Goal: Transaction & Acquisition: Book appointment/travel/reservation

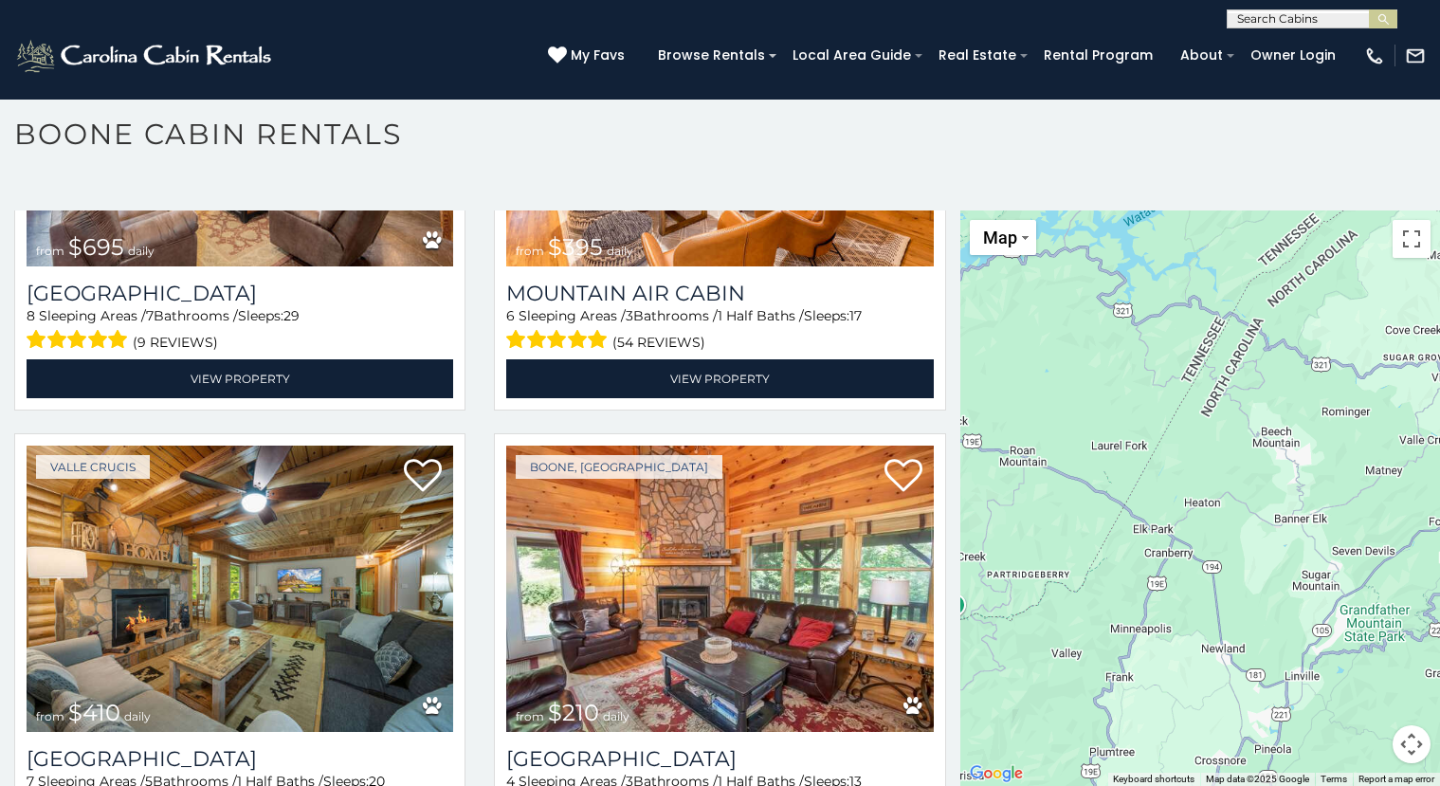
scroll to position [5955, 0]
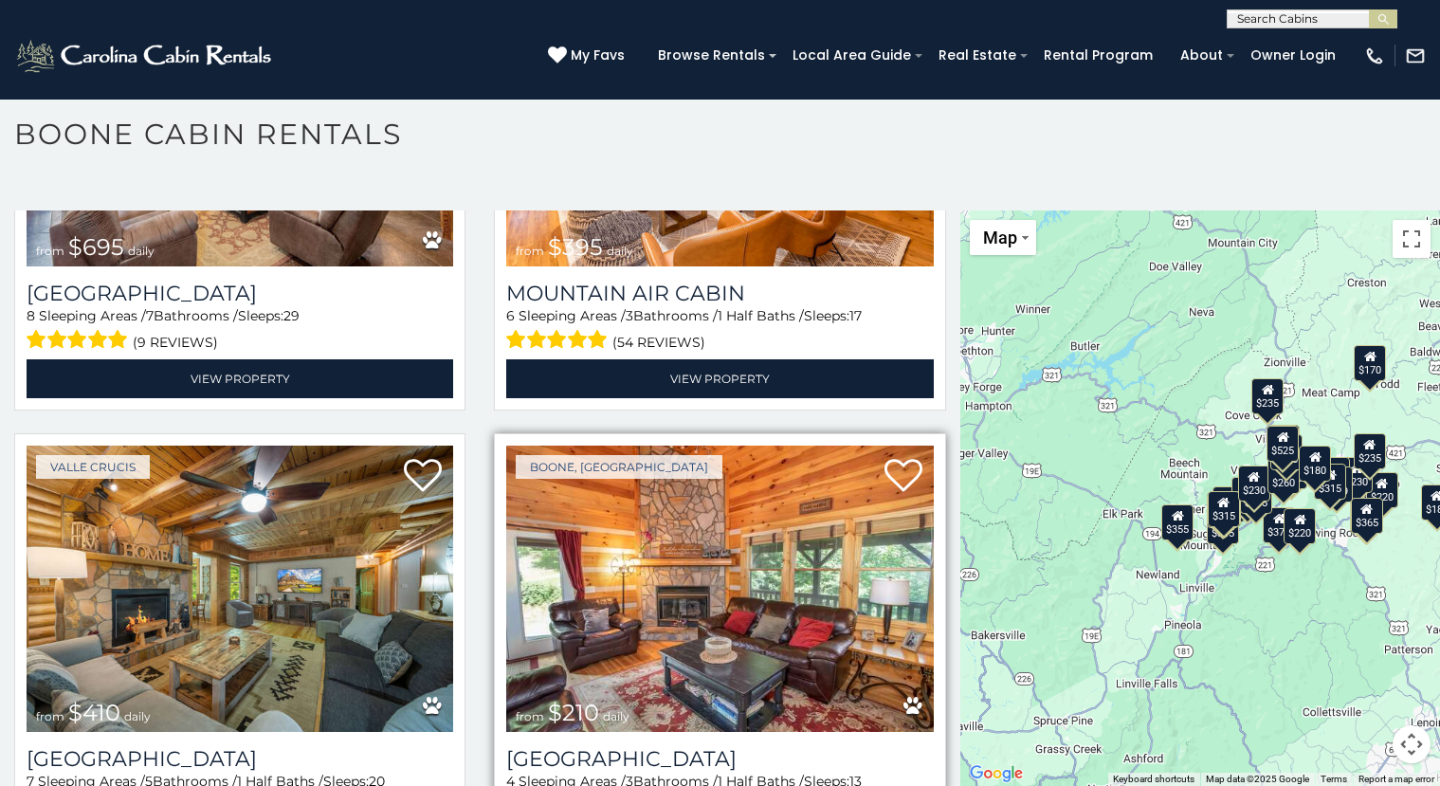
scroll to position [5955, 0]
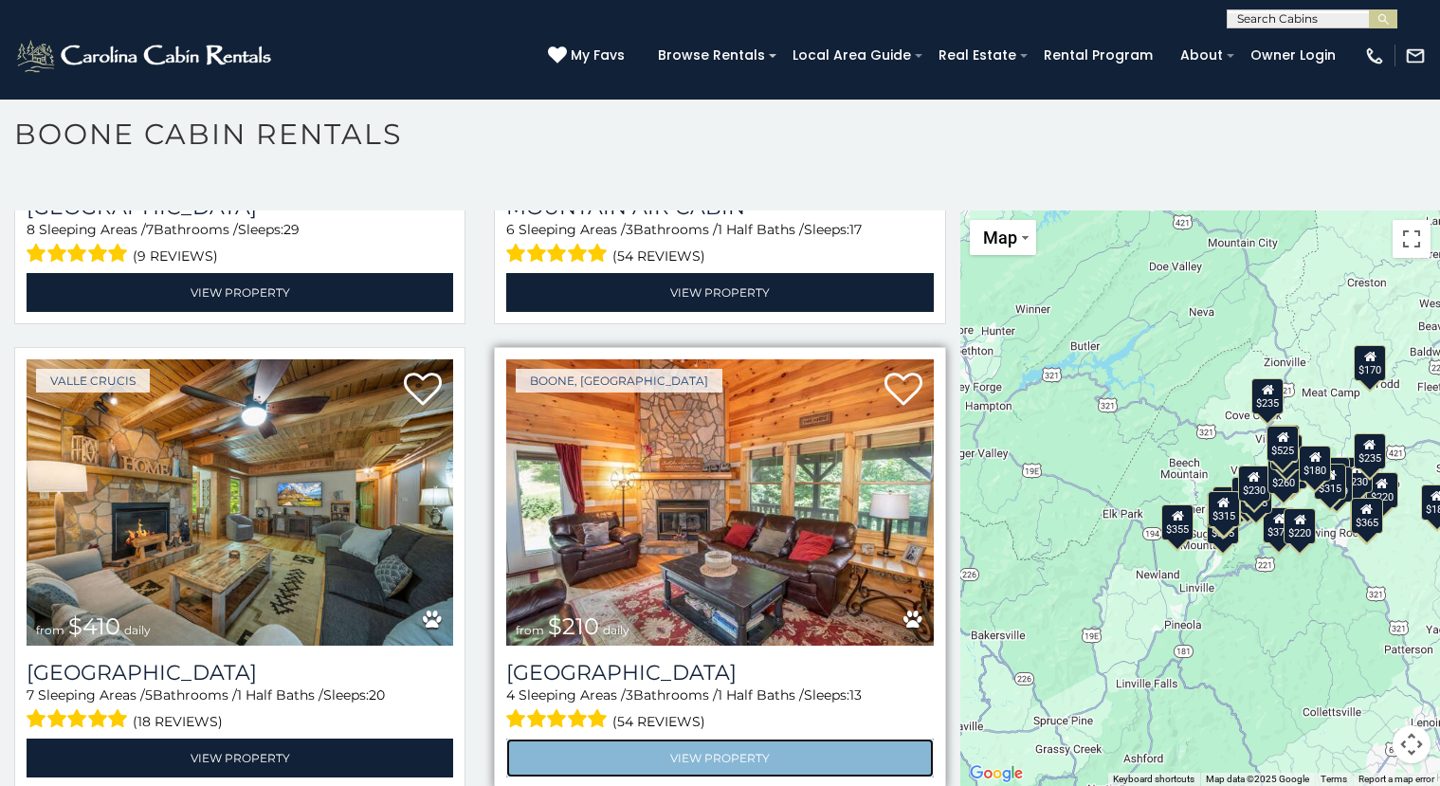
click at [713, 738] on link "View Property" at bounding box center [719, 757] width 427 height 39
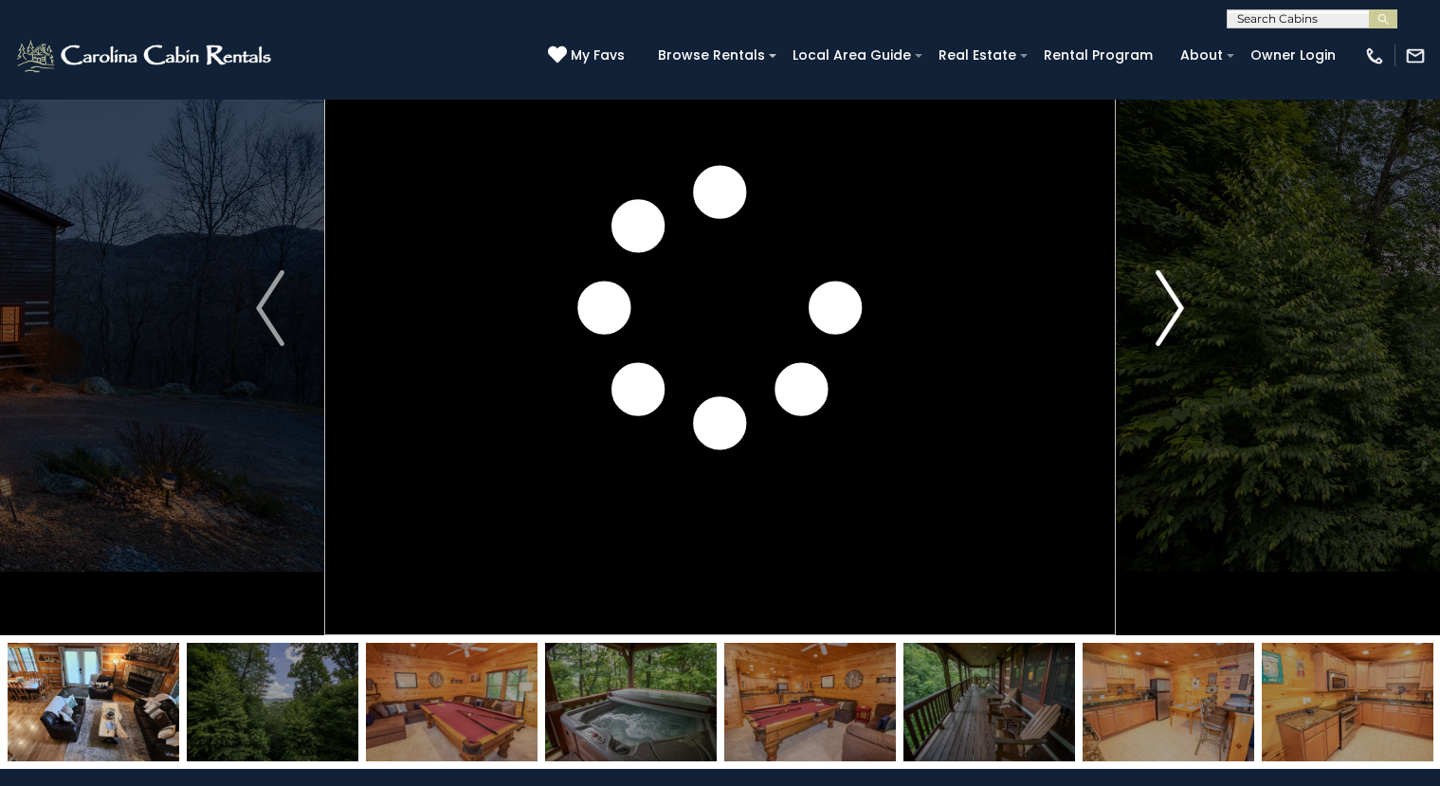
scroll to position [235, 0]
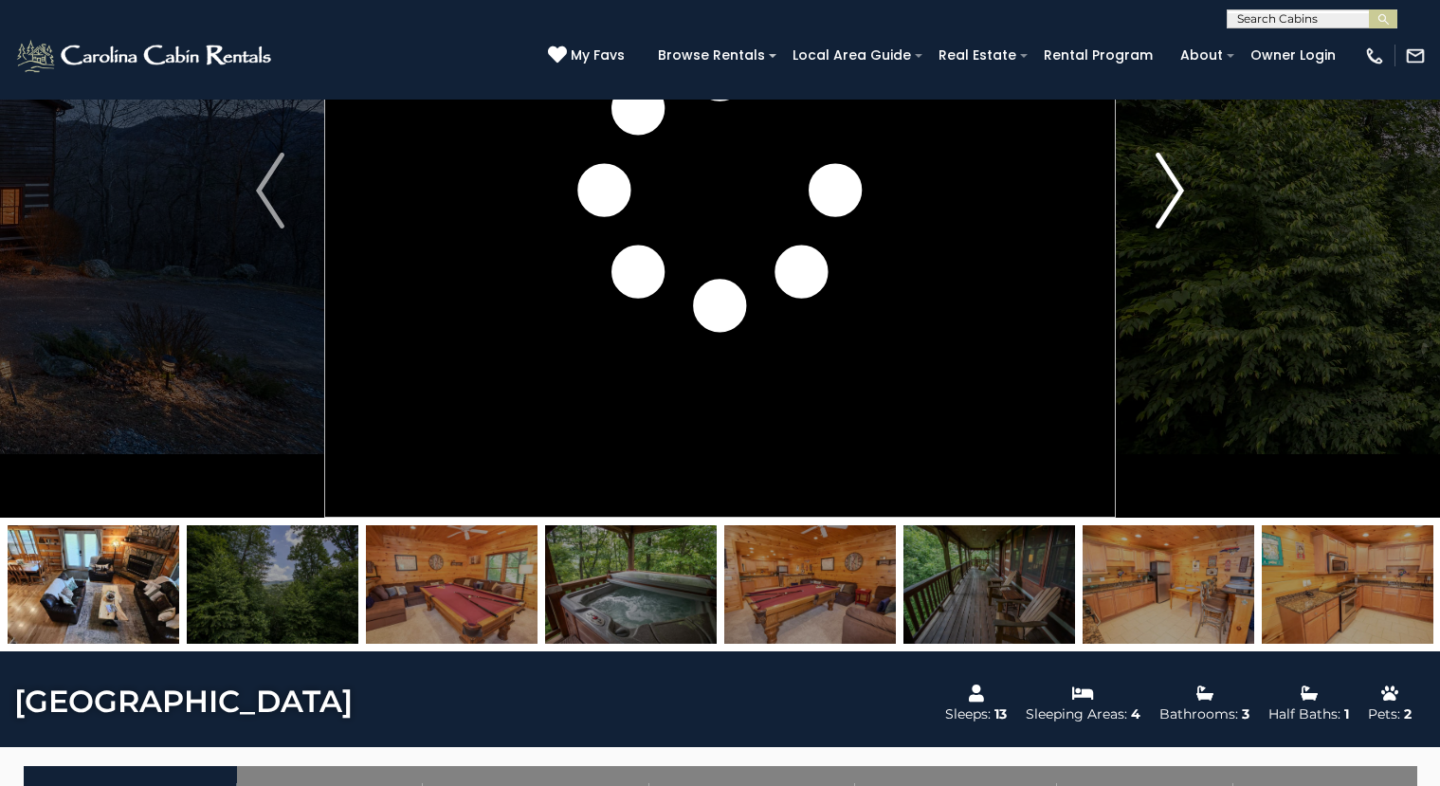
click at [1173, 189] on img "Next" at bounding box center [1170, 191] width 28 height 76
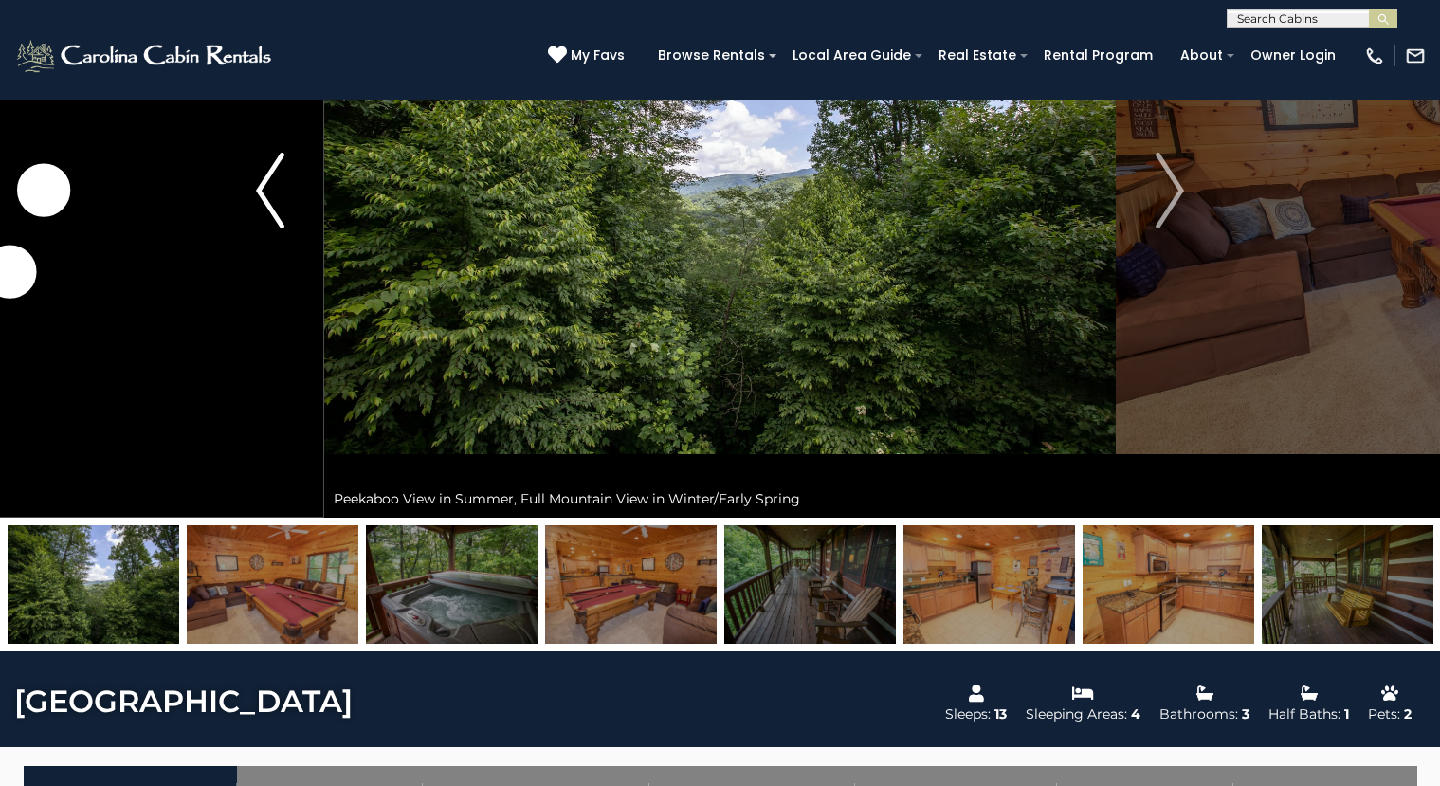
click at [259, 198] on img "Previous" at bounding box center [270, 191] width 28 height 76
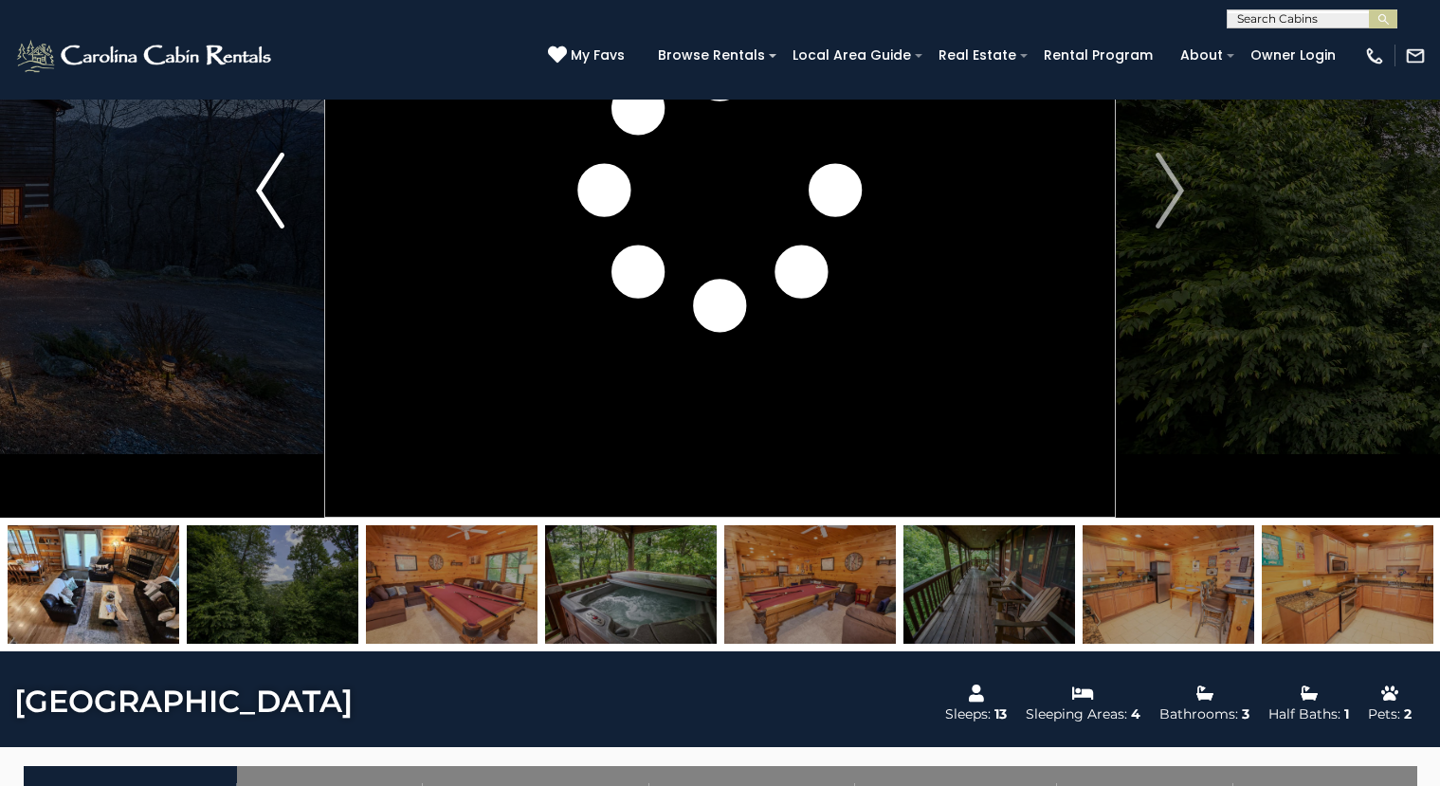
click at [265, 189] on img "Previous" at bounding box center [270, 191] width 28 height 76
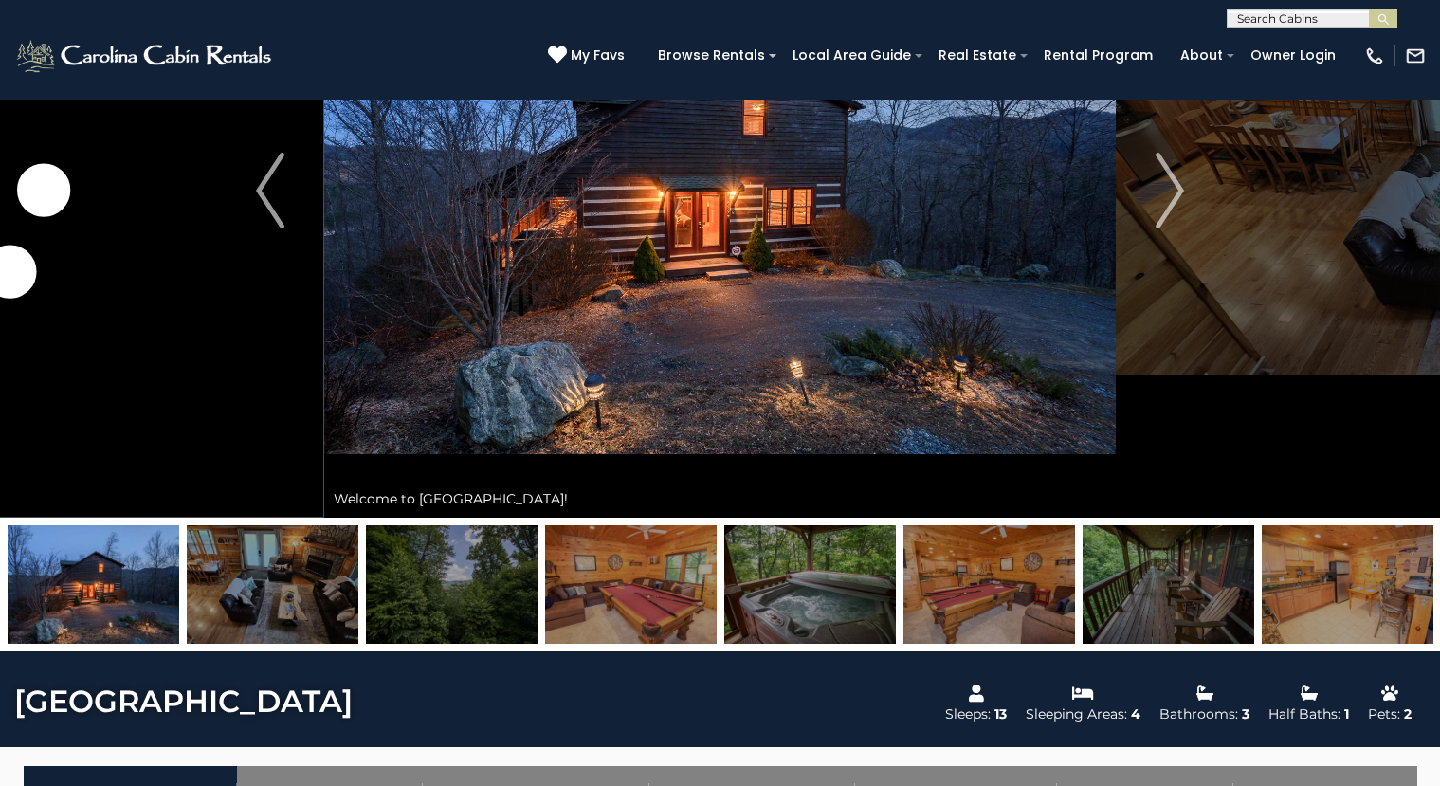
click at [273, 583] on img at bounding box center [273, 584] width 172 height 118
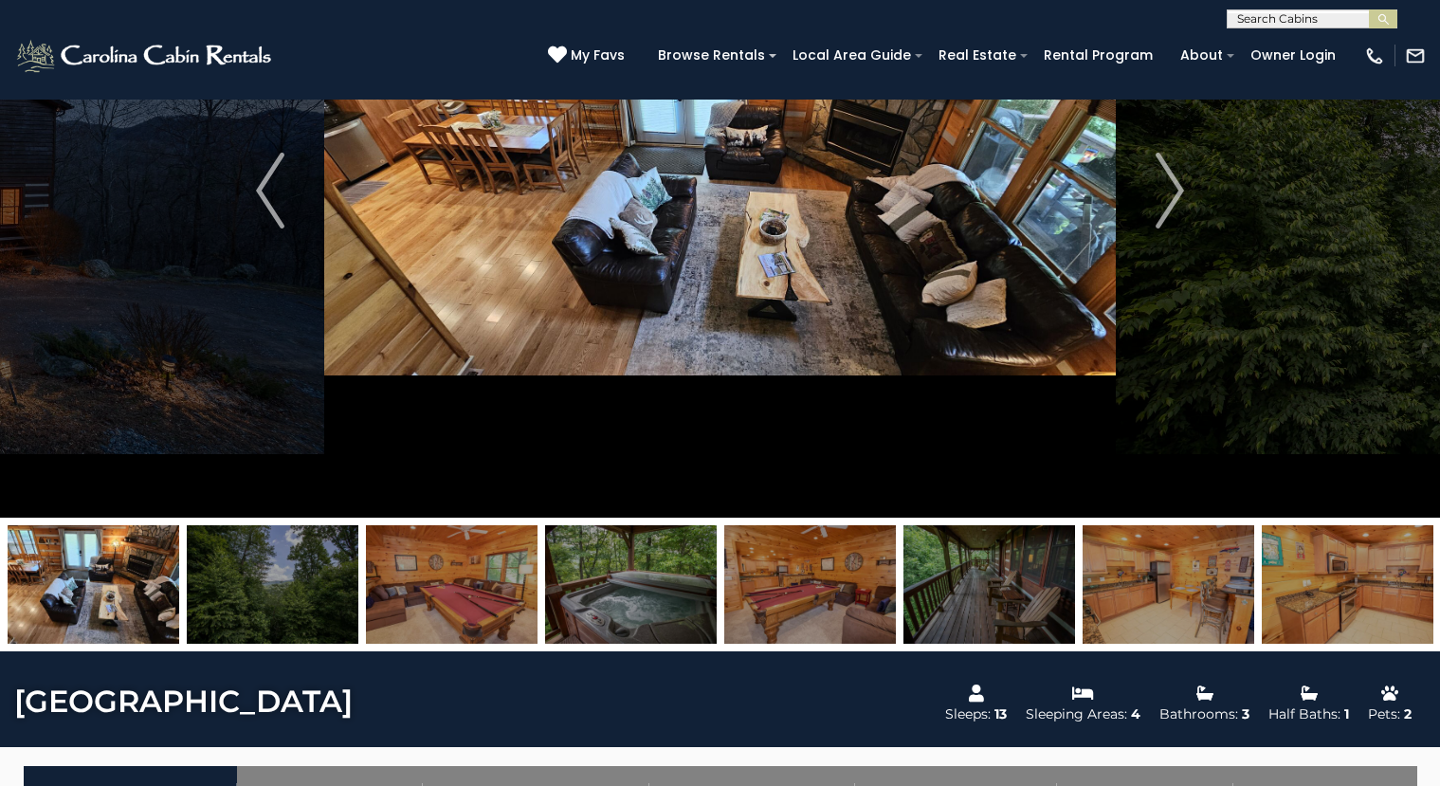
scroll to position [118, 0]
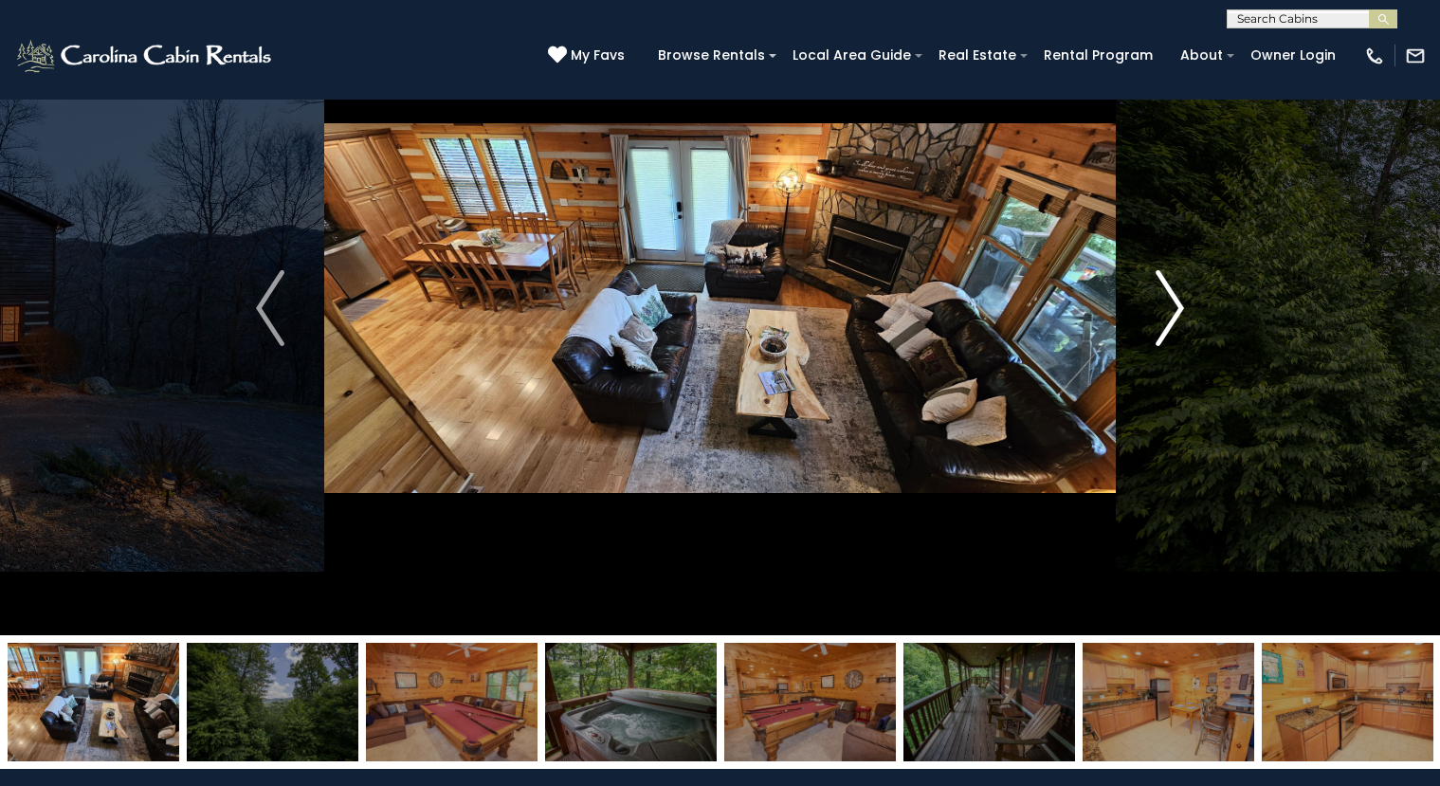
click at [1176, 300] on img "Next" at bounding box center [1170, 308] width 28 height 76
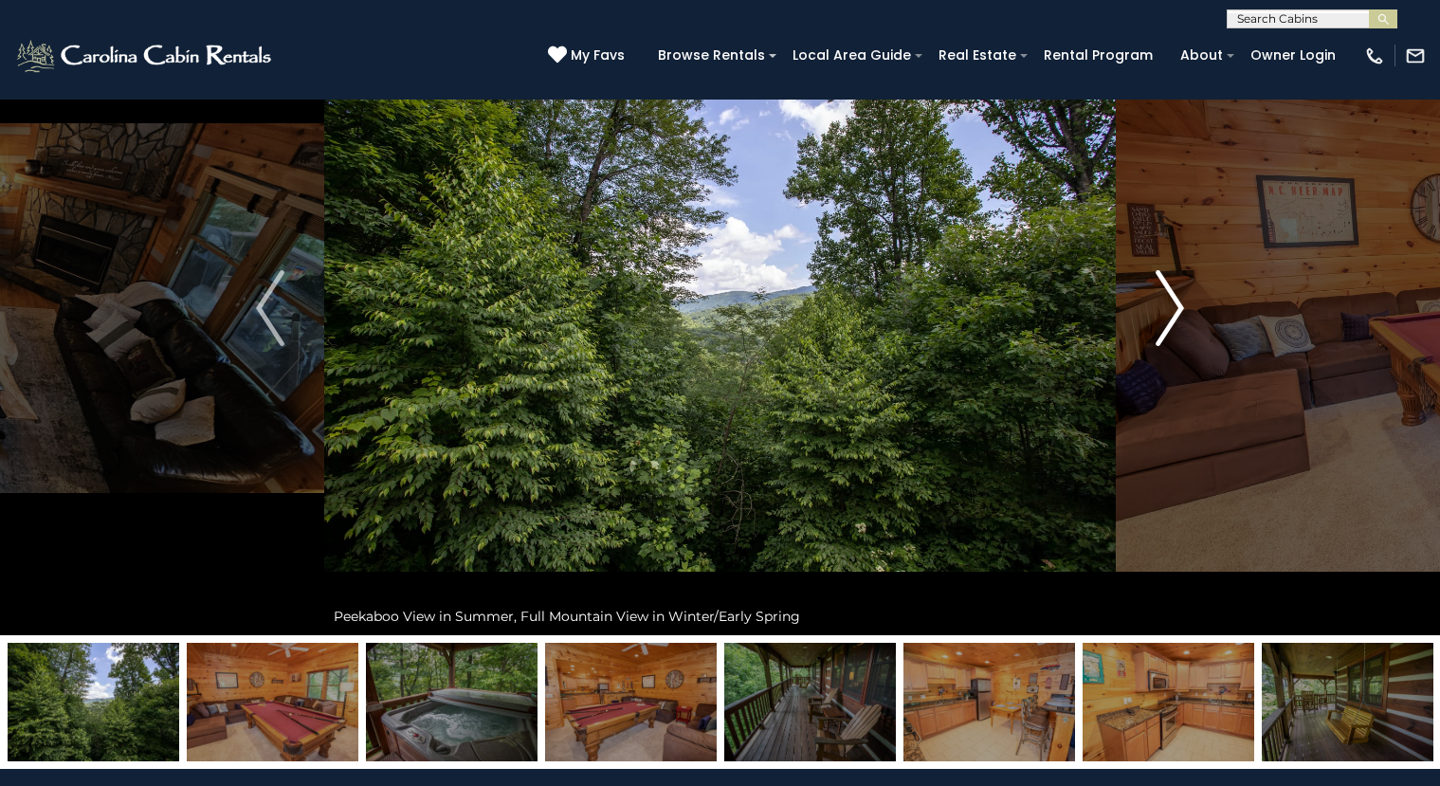
click at [1181, 304] on img "Next" at bounding box center [1170, 308] width 28 height 76
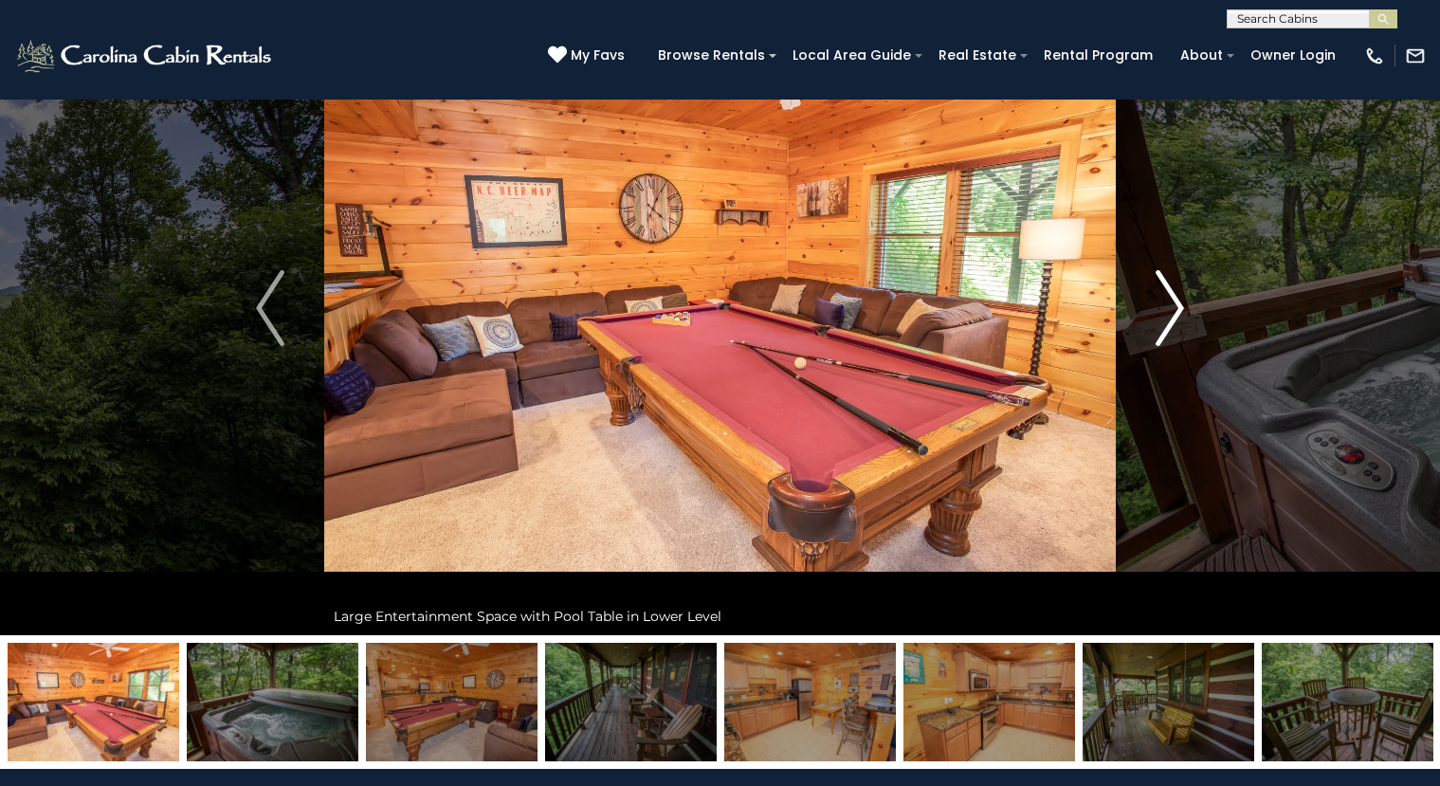
click at [1185, 305] on button "Next" at bounding box center [1170, 308] width 108 height 654
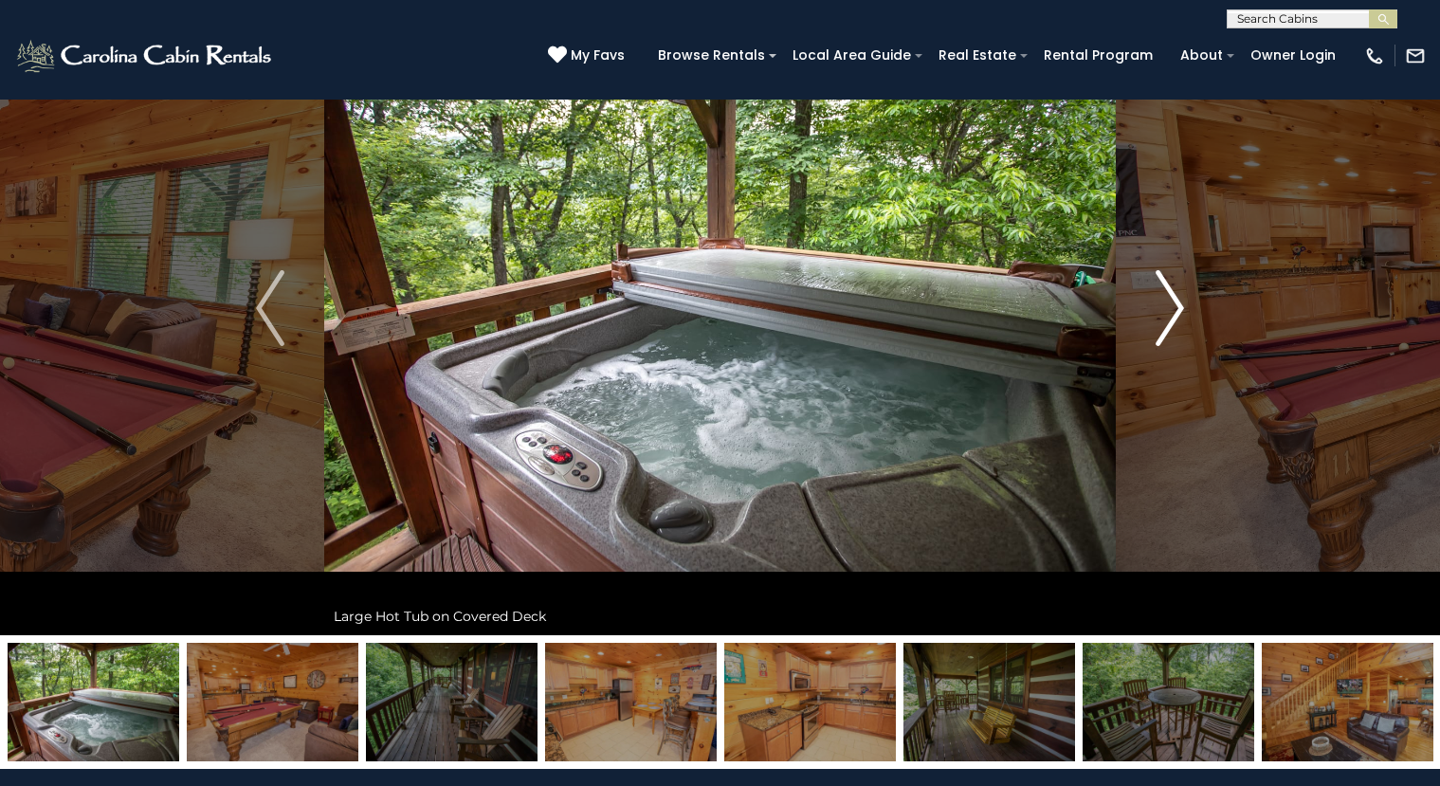
click at [1172, 307] on img "Next" at bounding box center [1170, 308] width 28 height 76
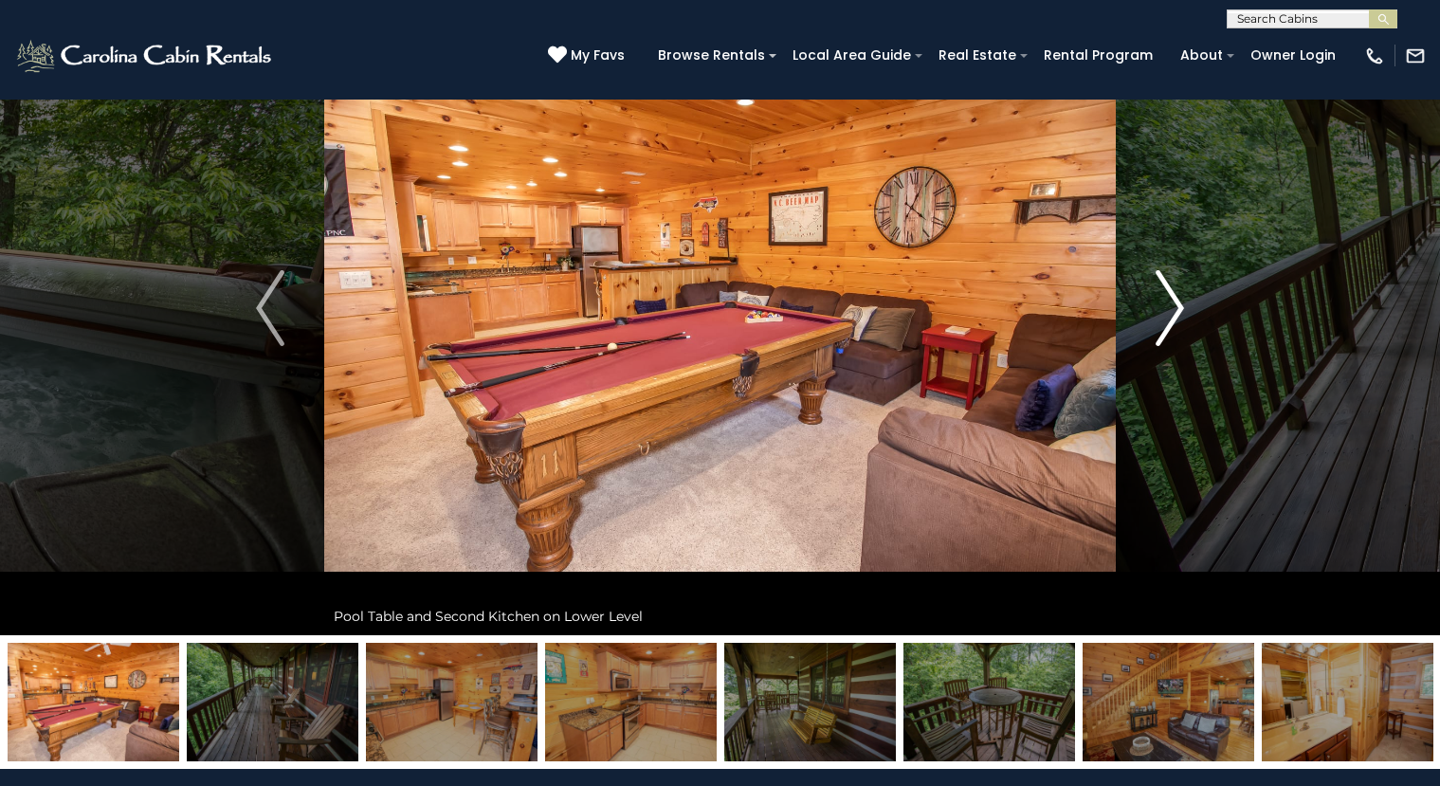
click at [1172, 307] on img "Next" at bounding box center [1170, 308] width 28 height 76
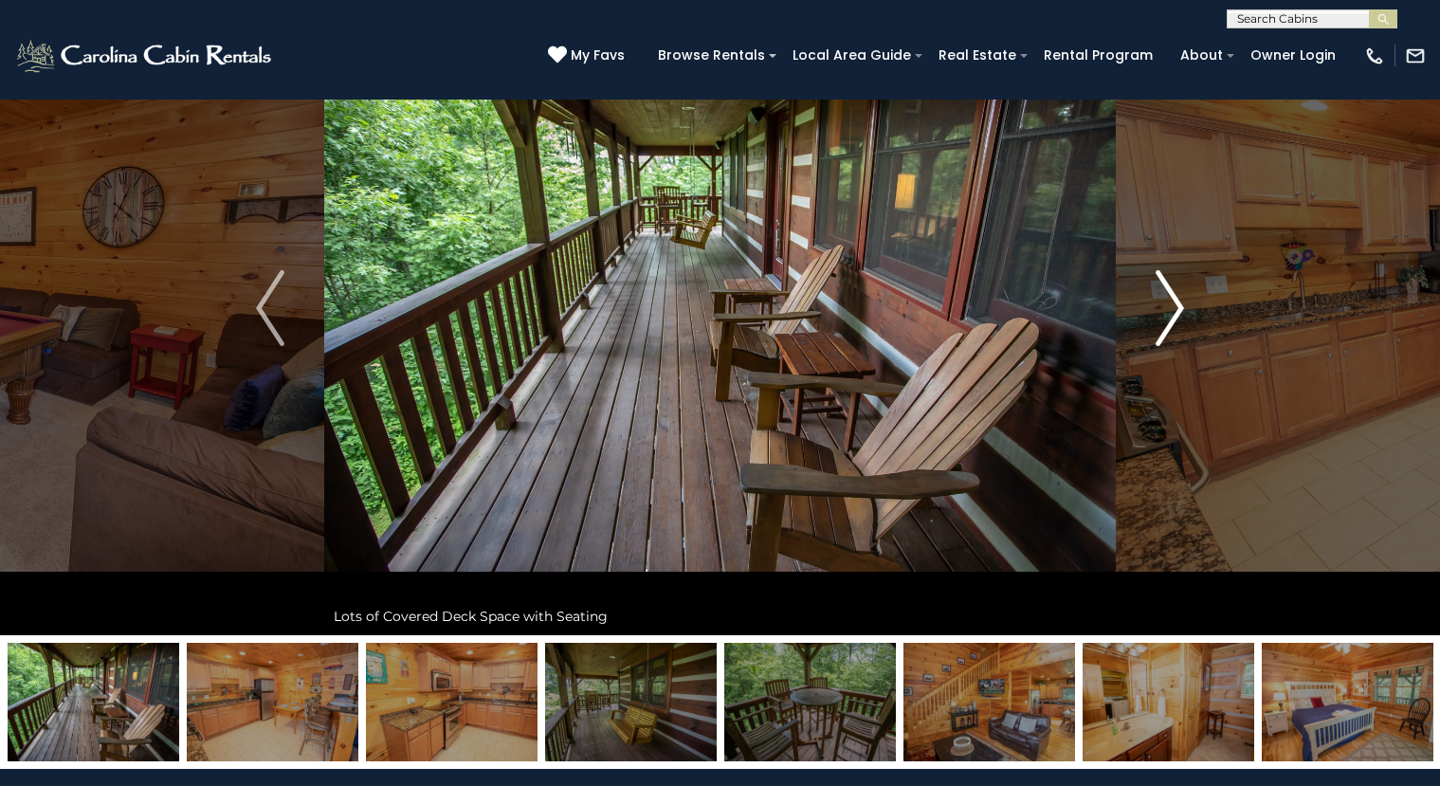
click at [1172, 307] on img "Next" at bounding box center [1170, 308] width 28 height 76
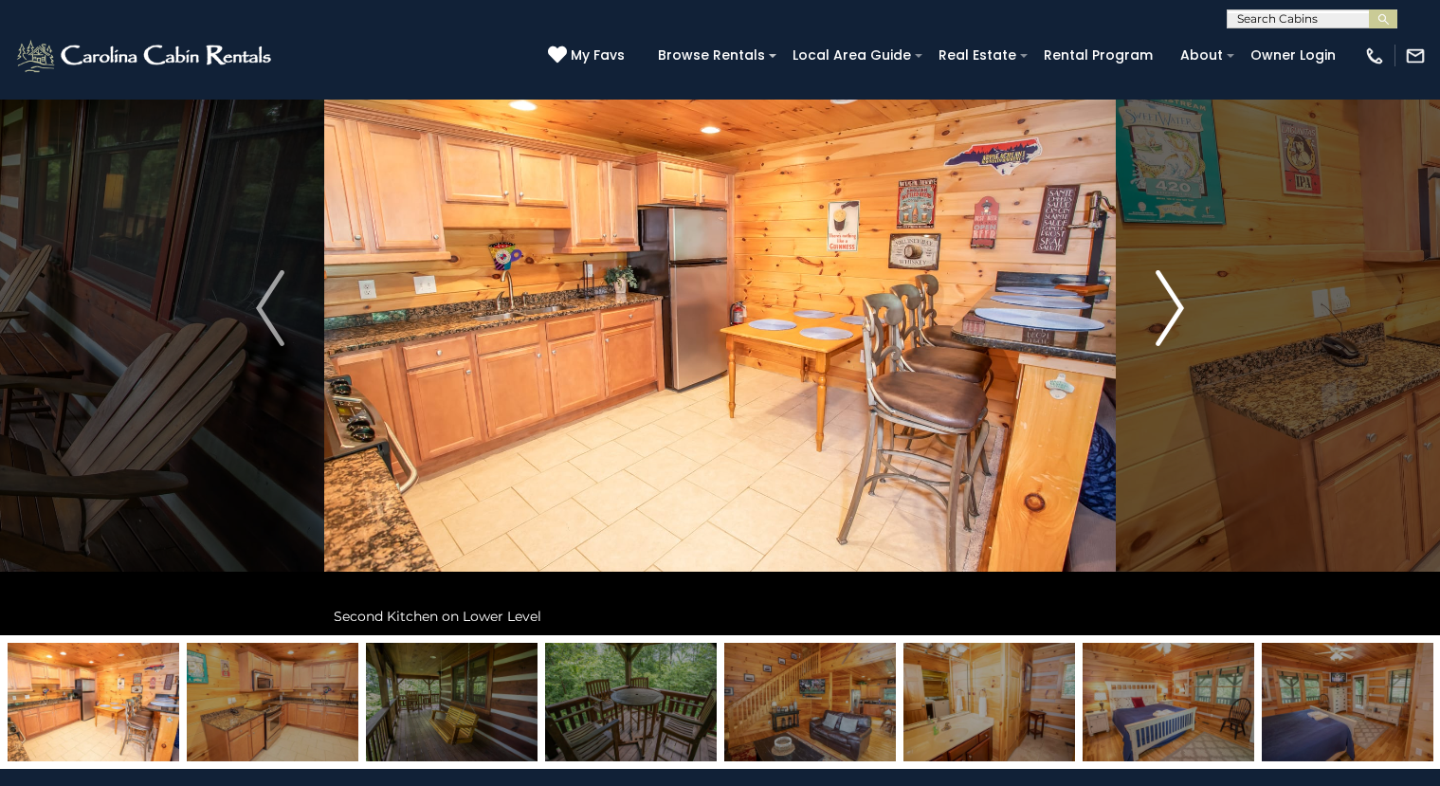
click at [1172, 310] on img "Next" at bounding box center [1170, 308] width 28 height 76
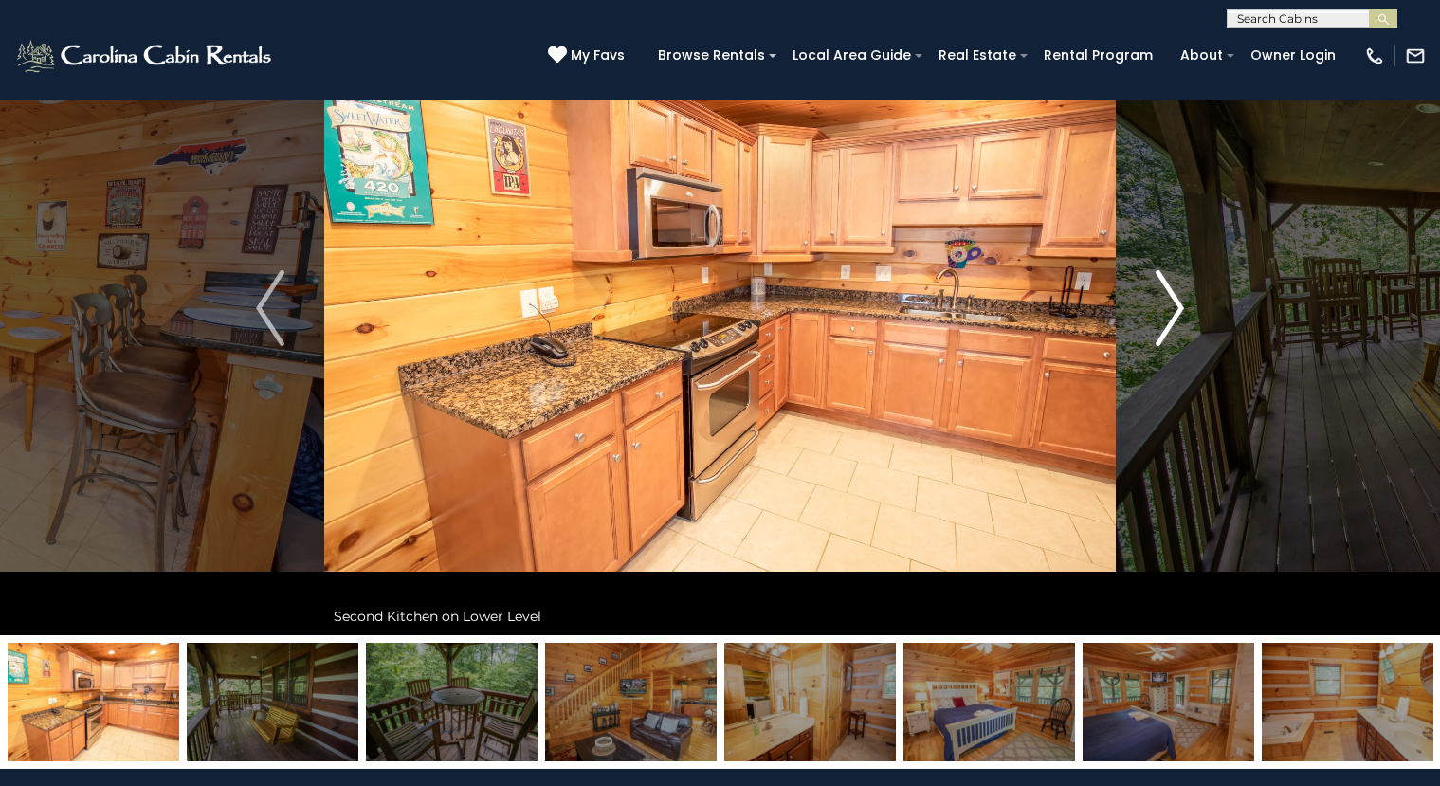
click at [1172, 312] on img "Next" at bounding box center [1170, 308] width 28 height 76
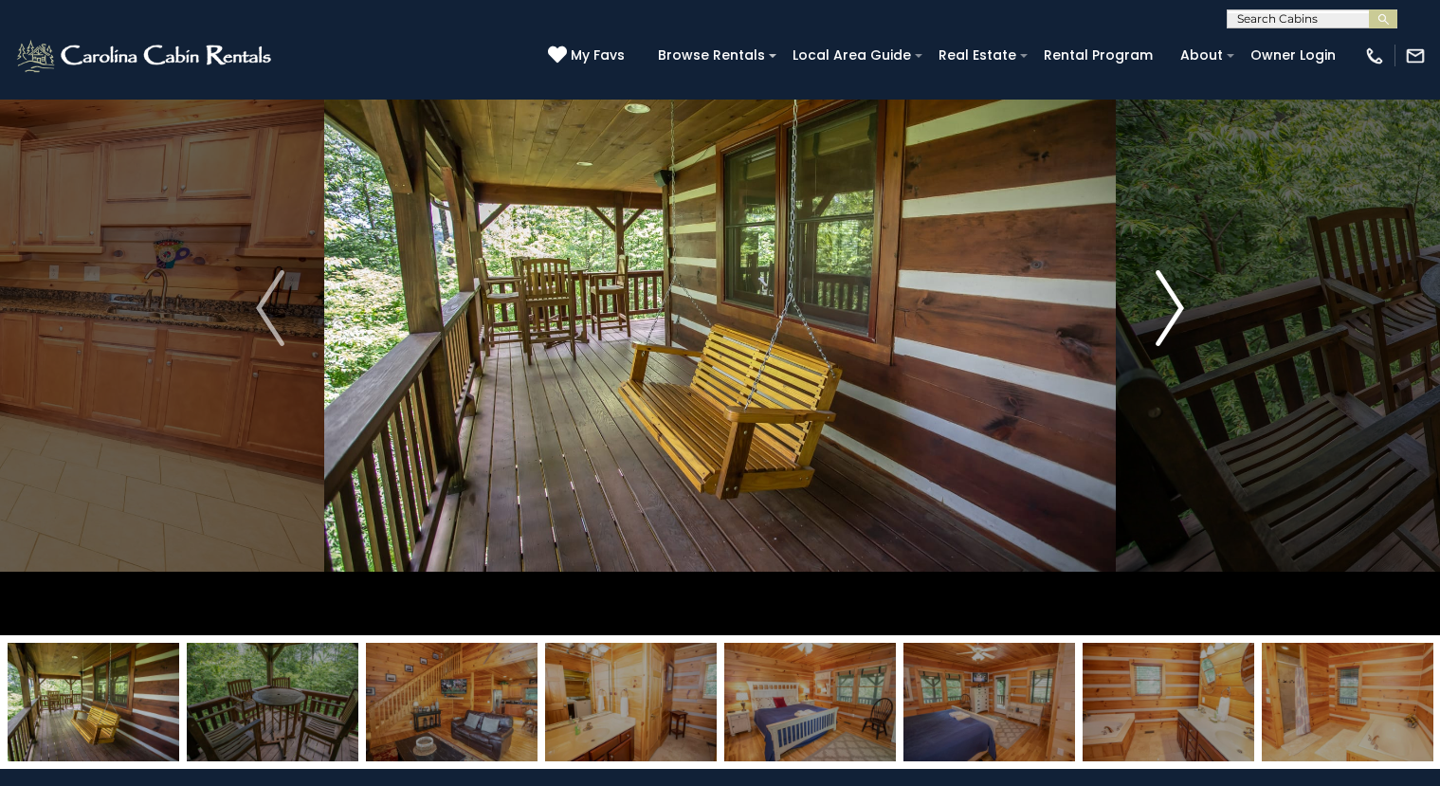
click at [1172, 312] on img "Next" at bounding box center [1170, 308] width 28 height 76
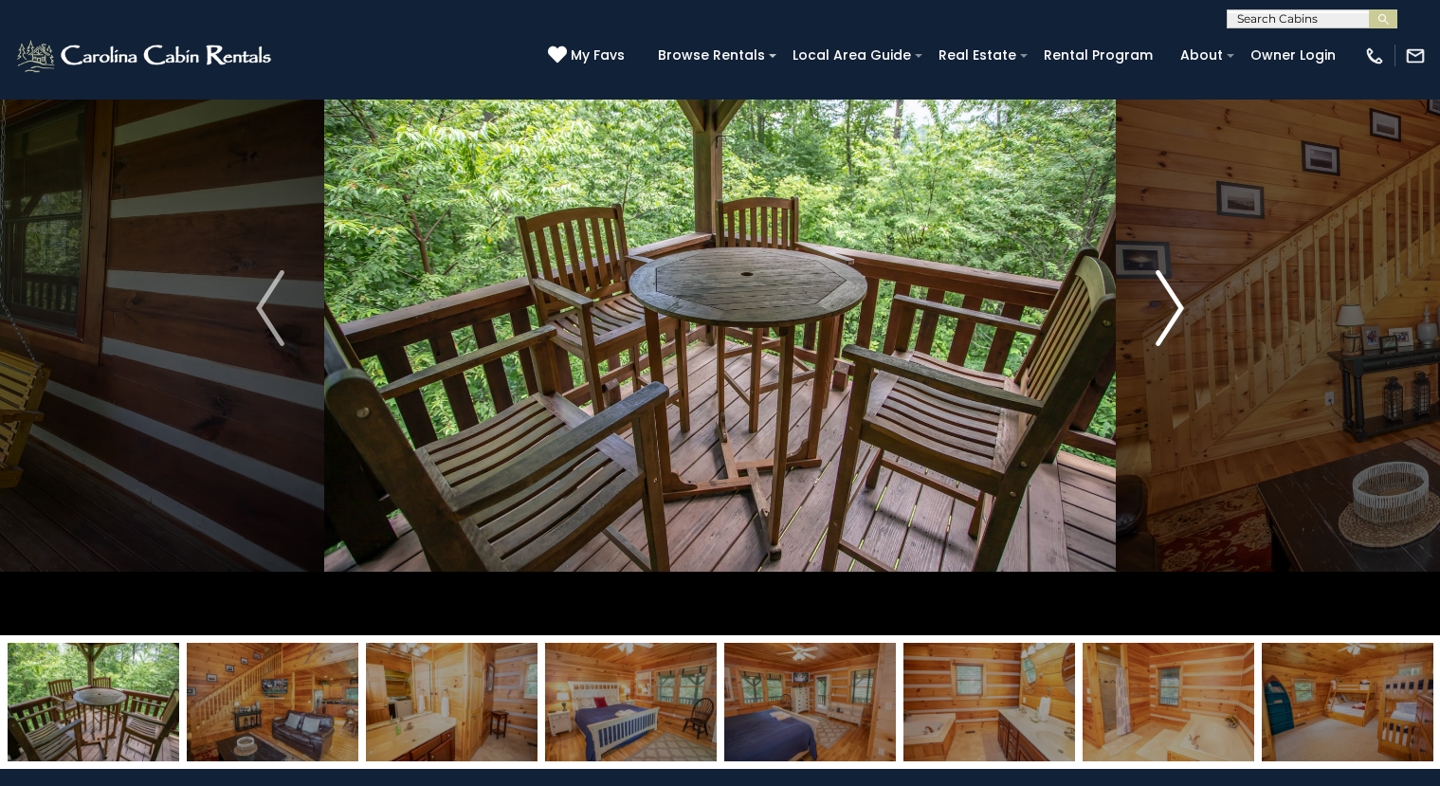
click at [1172, 312] on img "Next" at bounding box center [1170, 308] width 28 height 76
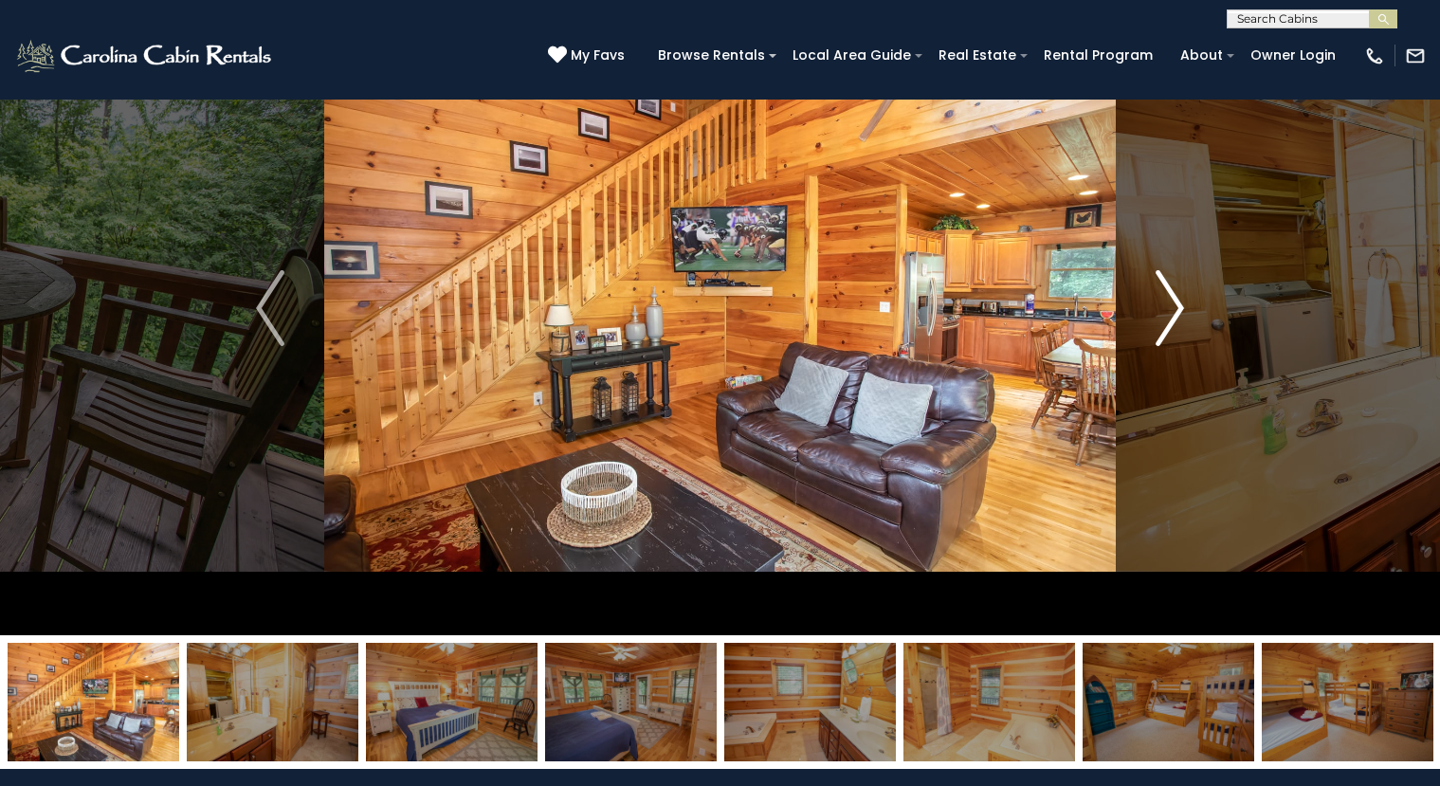
click at [1172, 312] on img "Next" at bounding box center [1170, 308] width 28 height 76
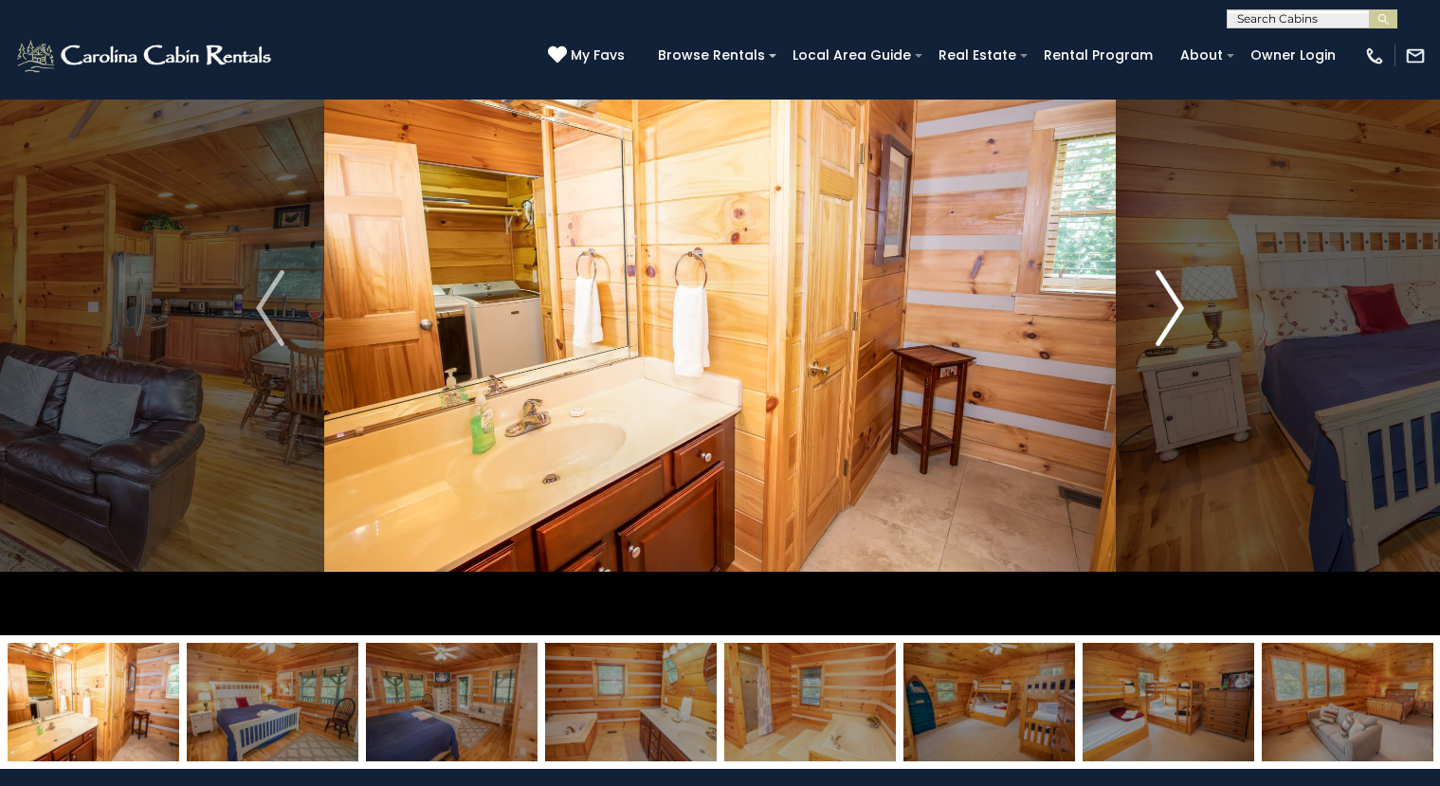
click at [1172, 312] on img "Next" at bounding box center [1170, 308] width 28 height 76
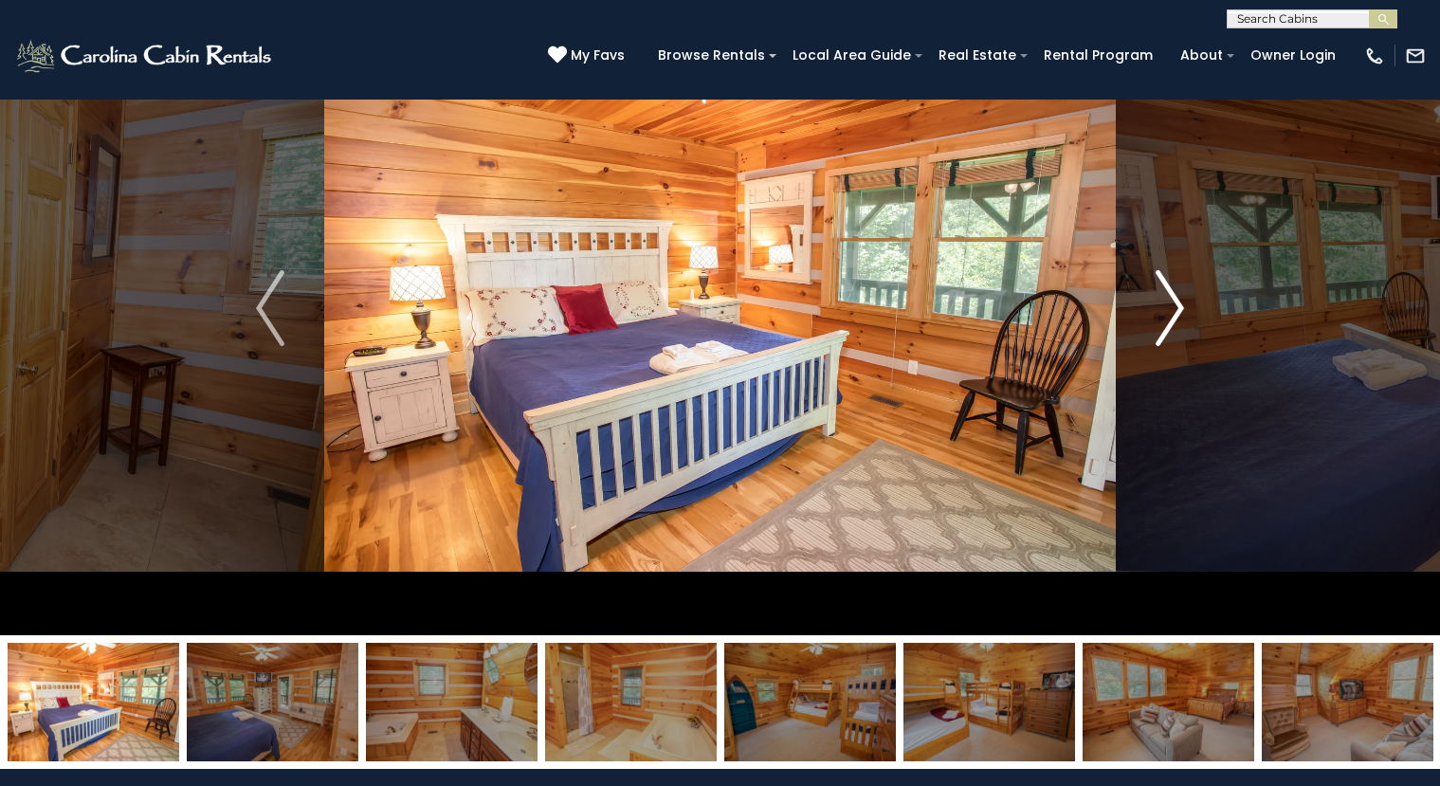
click at [1172, 312] on img "Next" at bounding box center [1170, 308] width 28 height 76
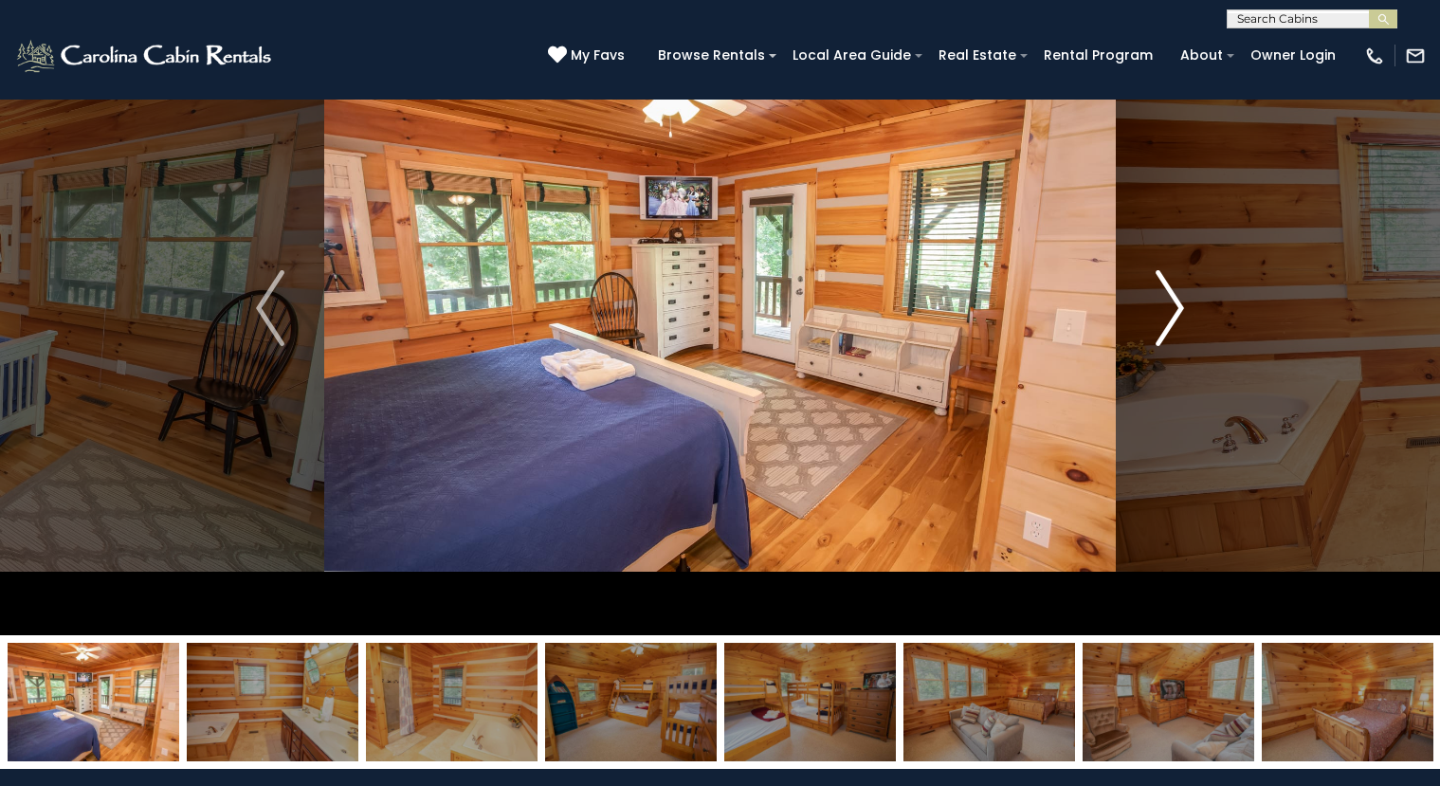
click at [1174, 312] on img "Next" at bounding box center [1170, 308] width 28 height 76
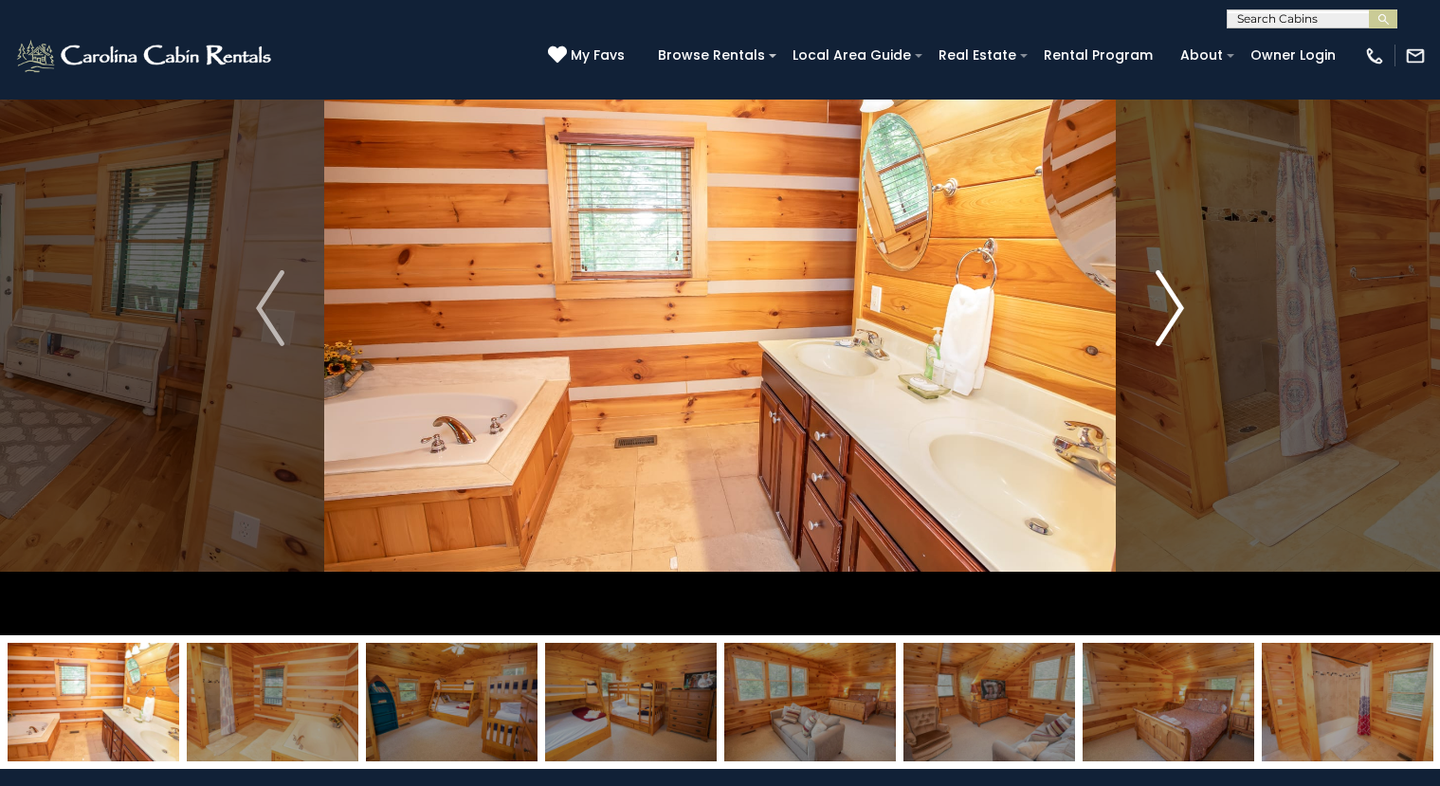
click at [1174, 312] on img "Next" at bounding box center [1170, 308] width 28 height 76
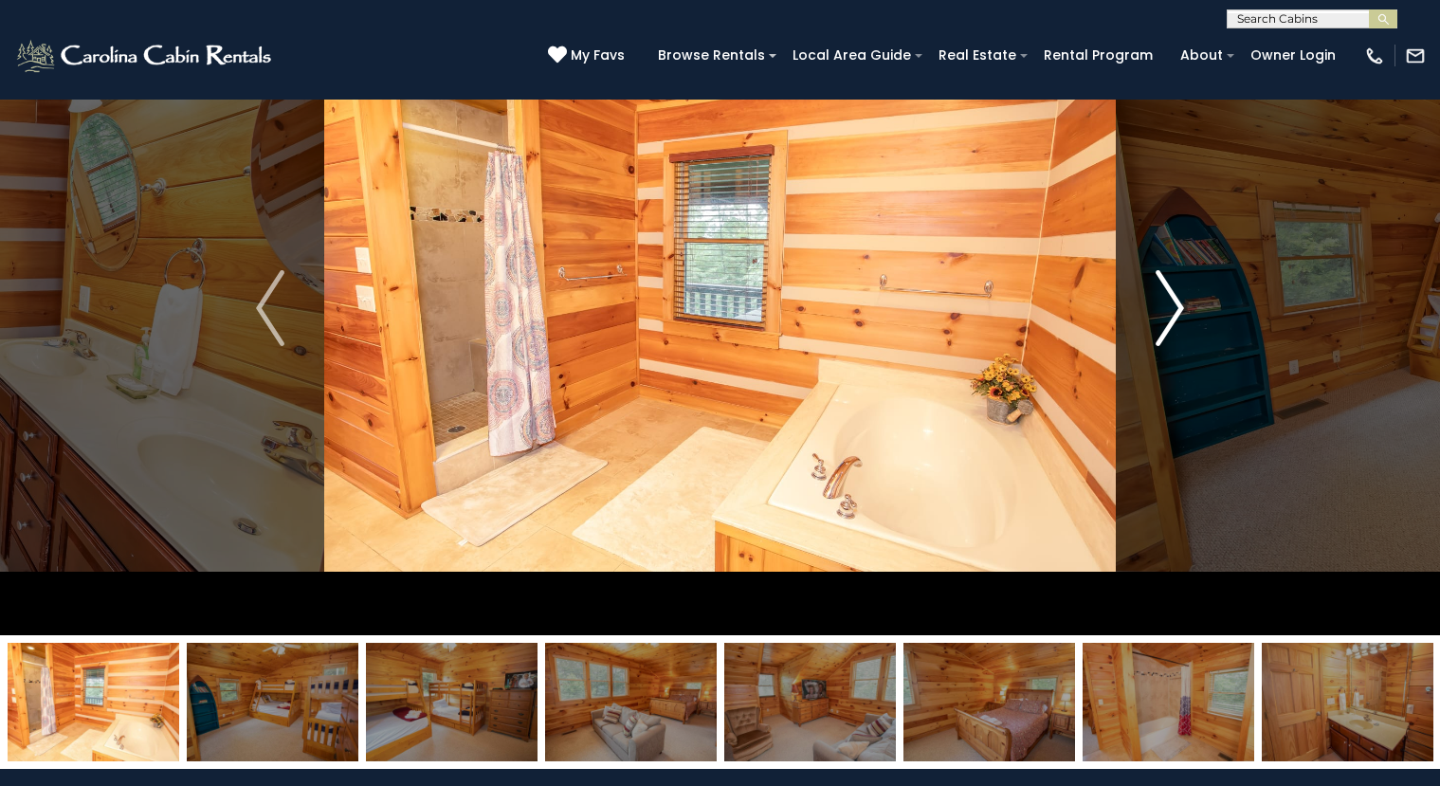
click at [1174, 312] on img "Next" at bounding box center [1170, 308] width 28 height 76
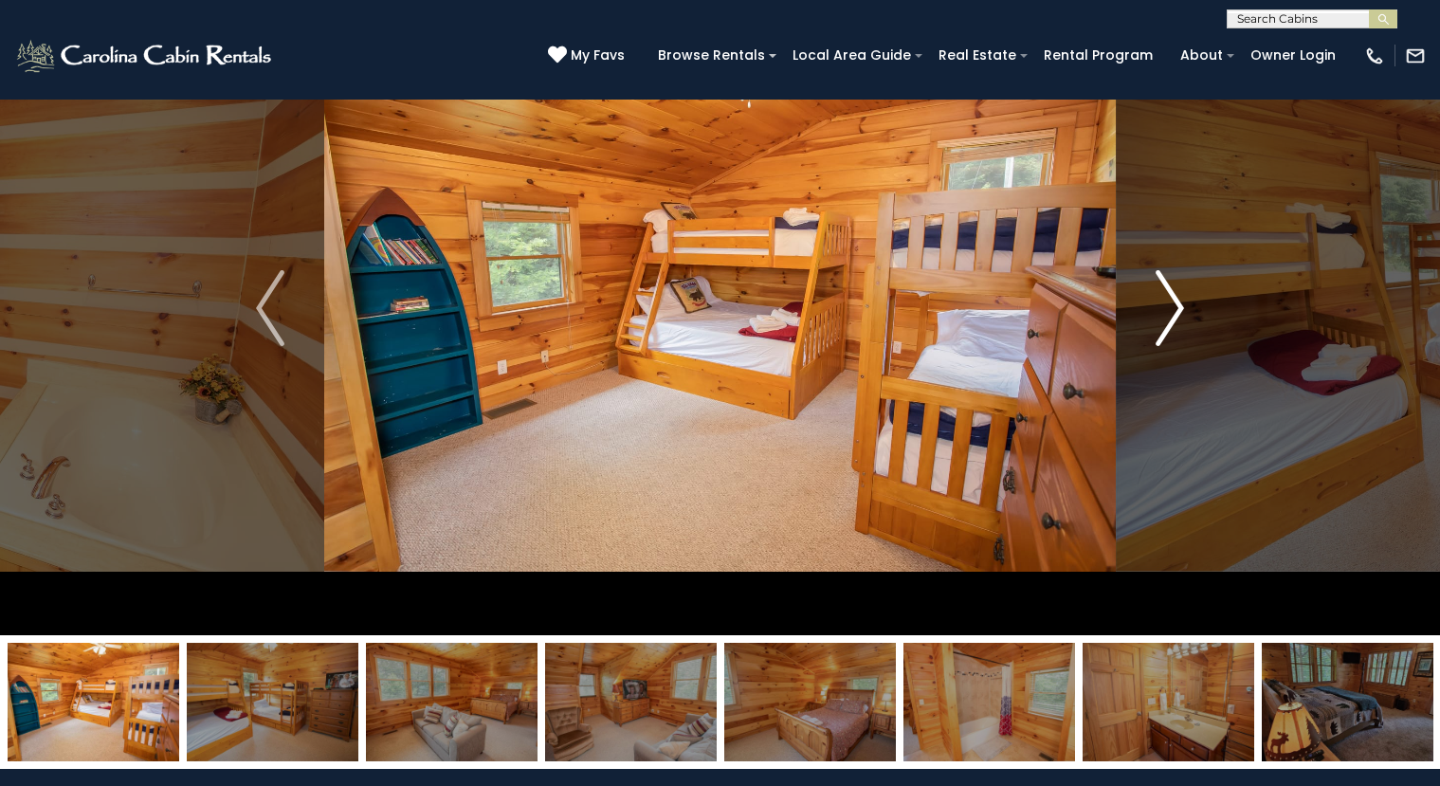
click at [1174, 312] on img "Next" at bounding box center [1170, 308] width 28 height 76
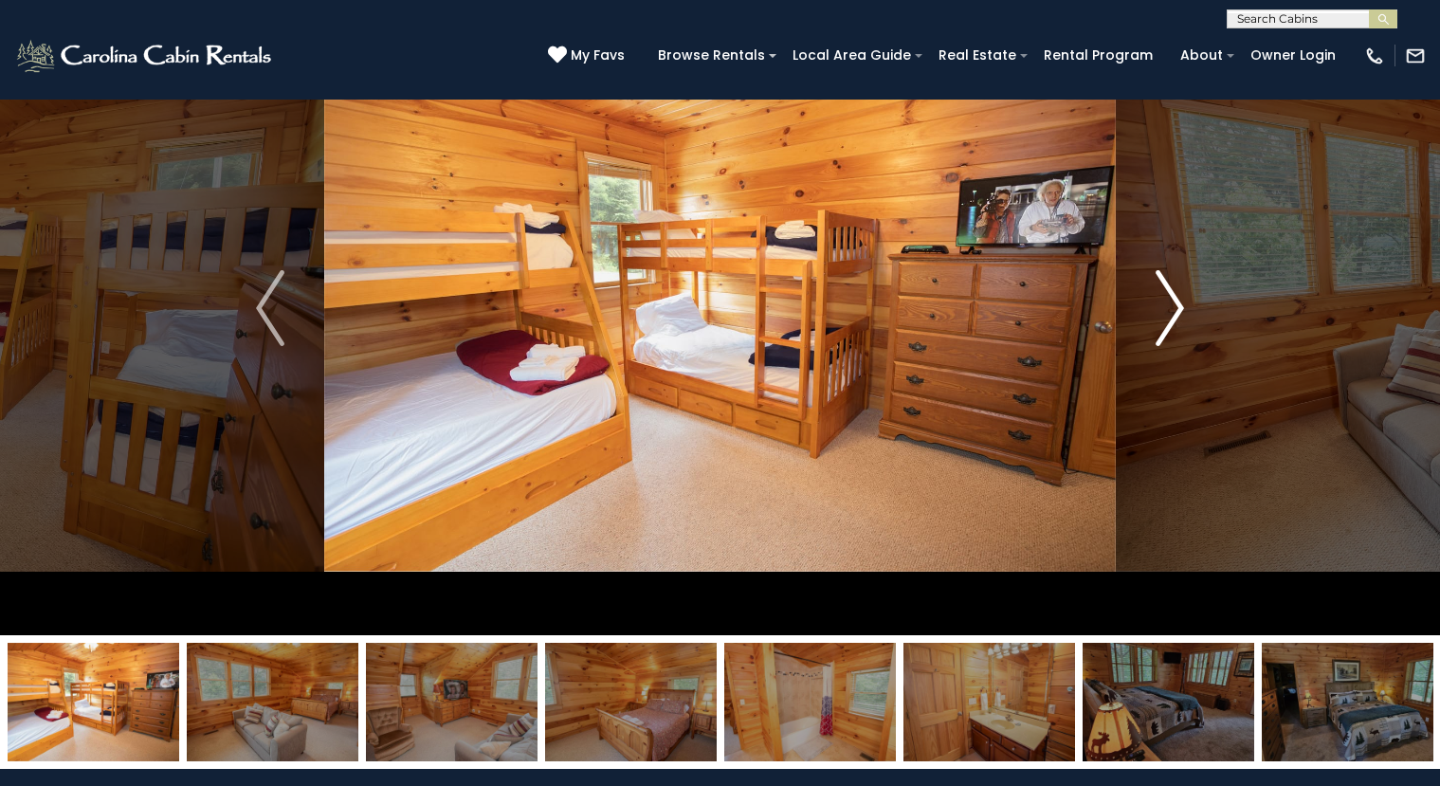
click at [1174, 312] on img "Next" at bounding box center [1170, 308] width 28 height 76
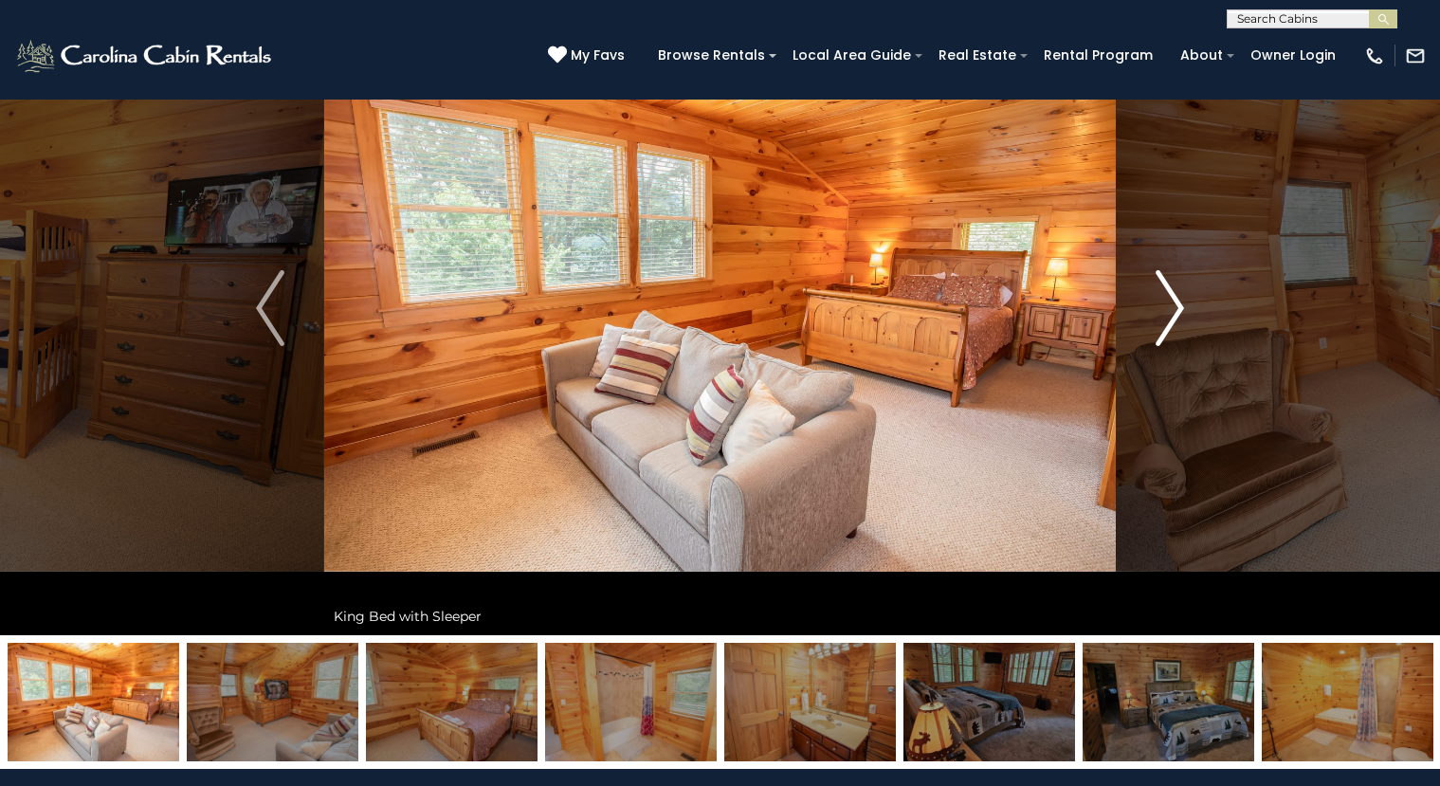
click at [1174, 312] on img "Next" at bounding box center [1170, 308] width 28 height 76
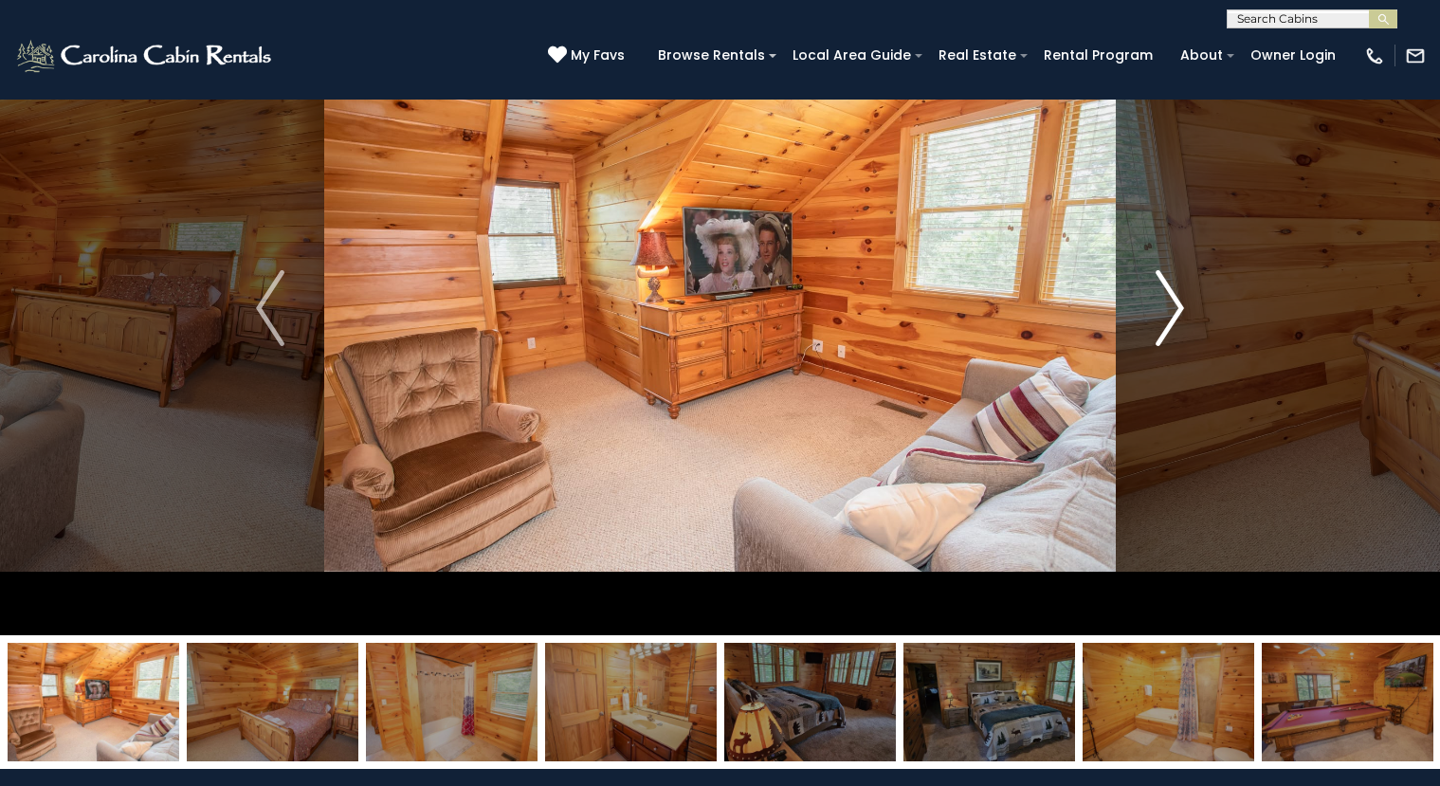
click at [1174, 312] on img "Next" at bounding box center [1170, 308] width 28 height 76
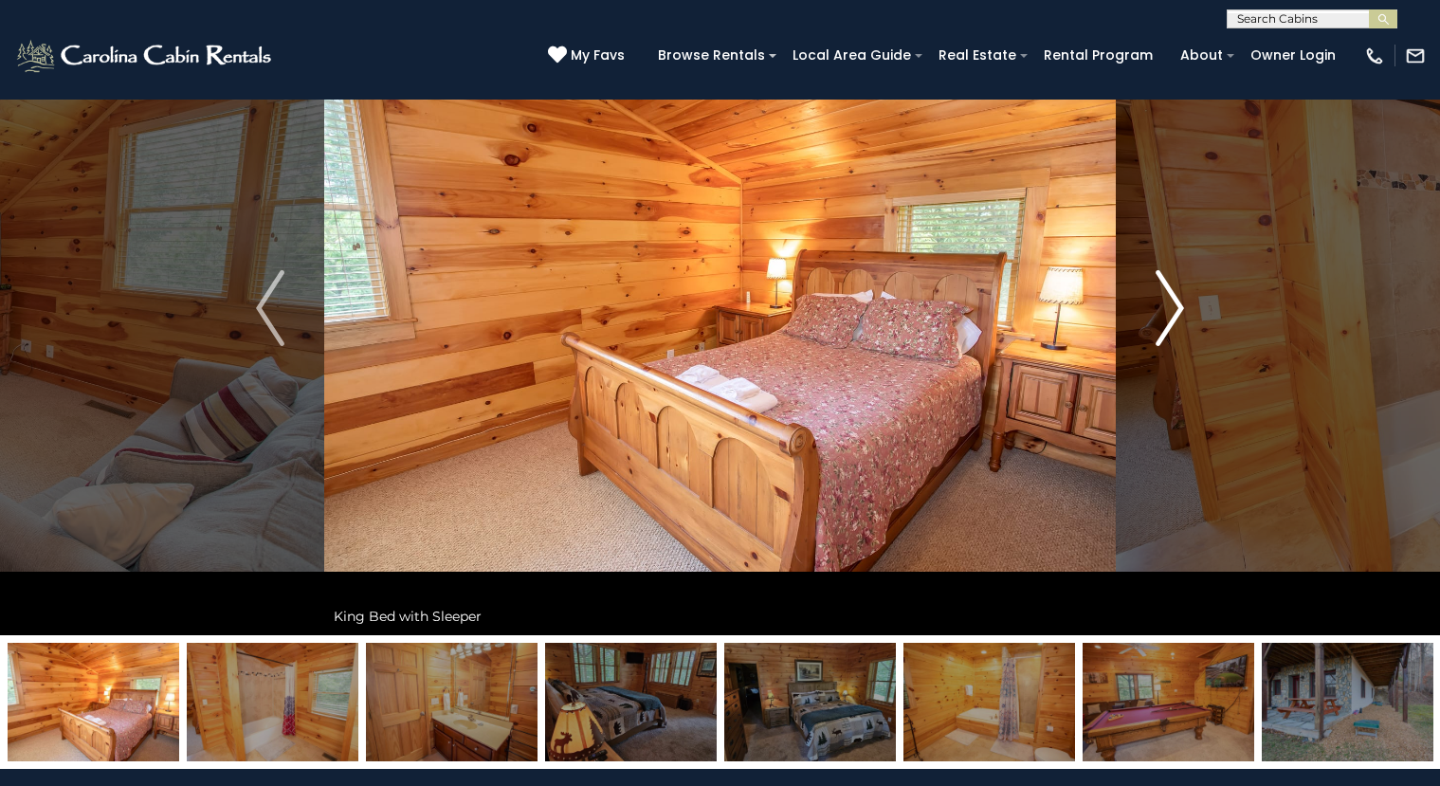
click at [1174, 312] on img "Next" at bounding box center [1170, 308] width 28 height 76
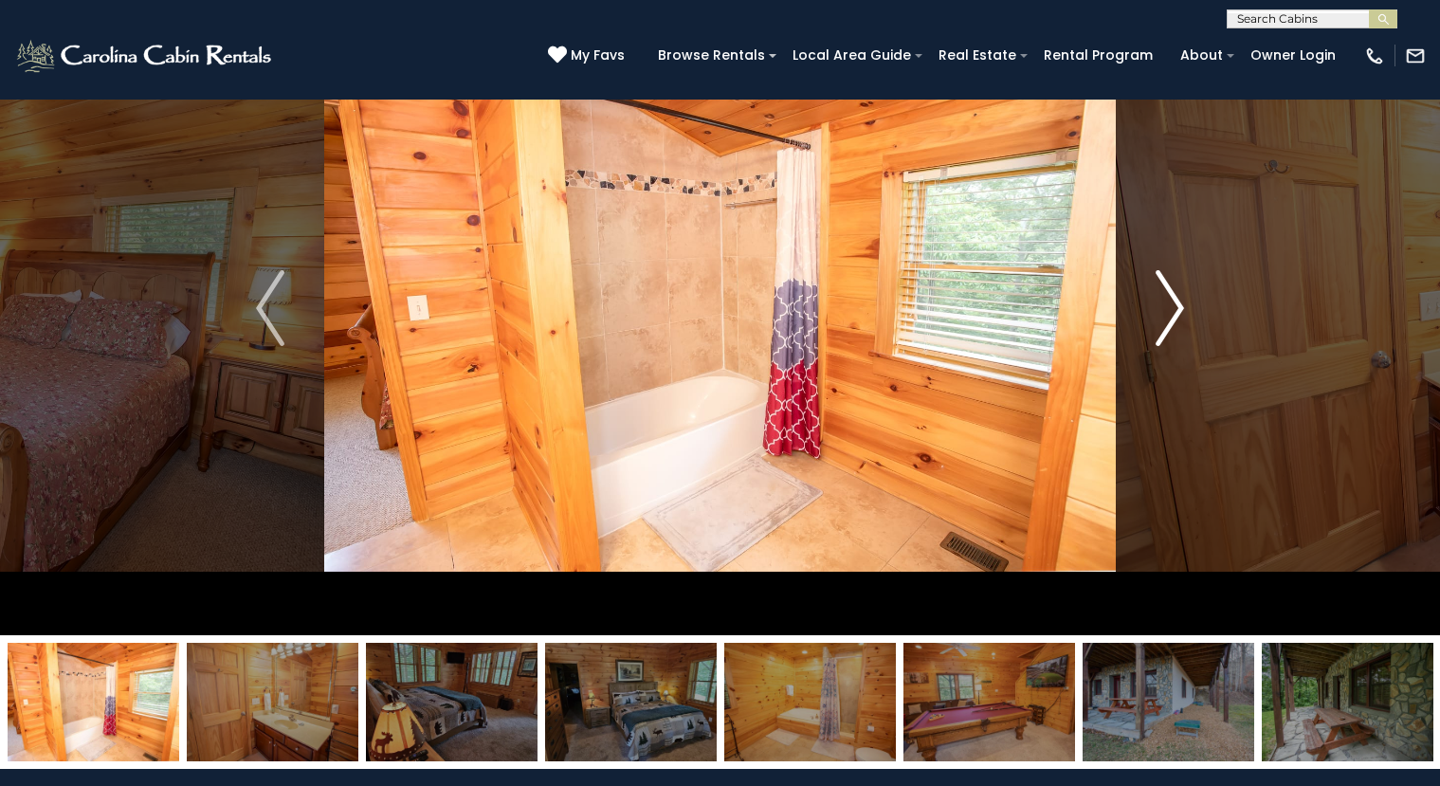
click at [1174, 312] on img "Next" at bounding box center [1170, 308] width 28 height 76
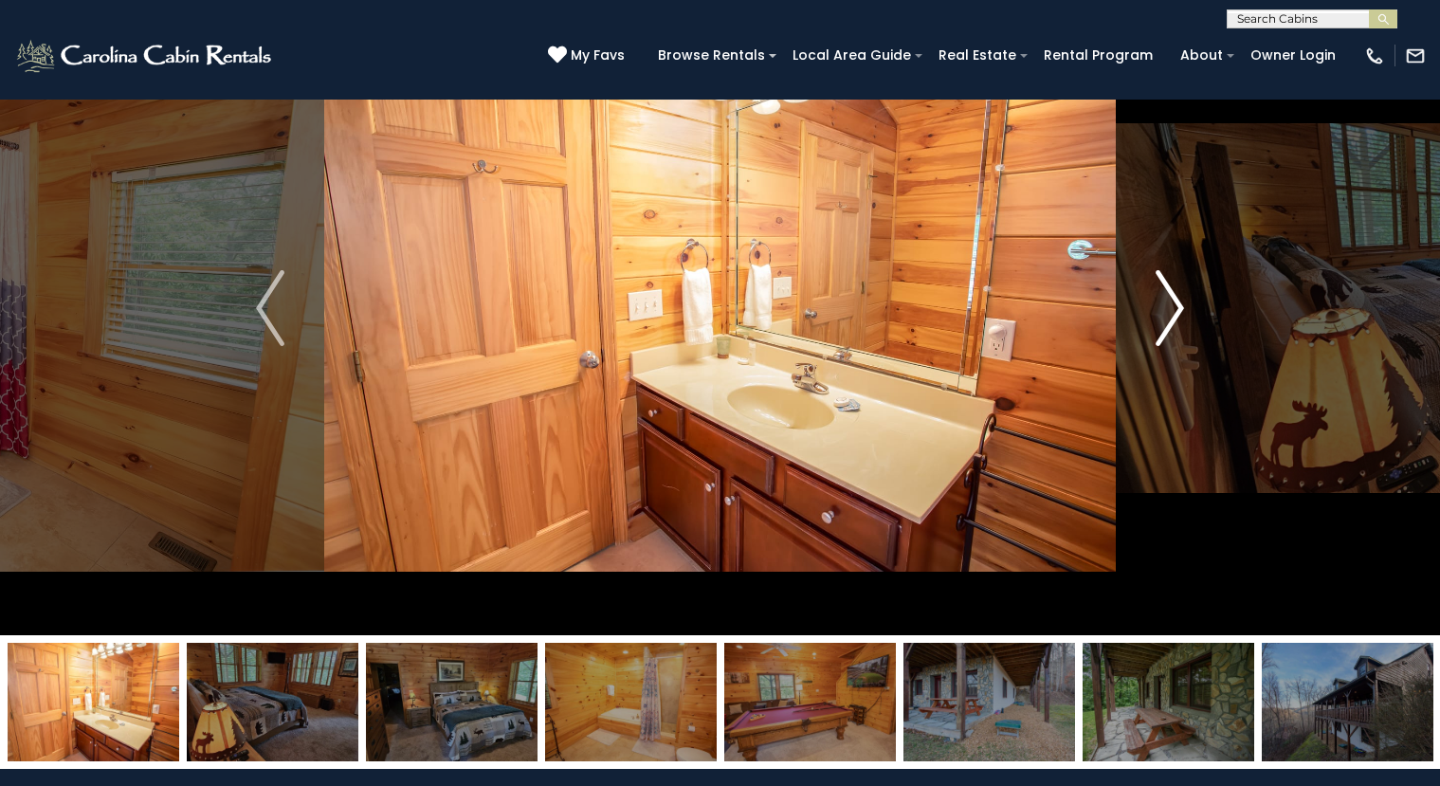
click at [1174, 312] on img "Next" at bounding box center [1170, 308] width 28 height 76
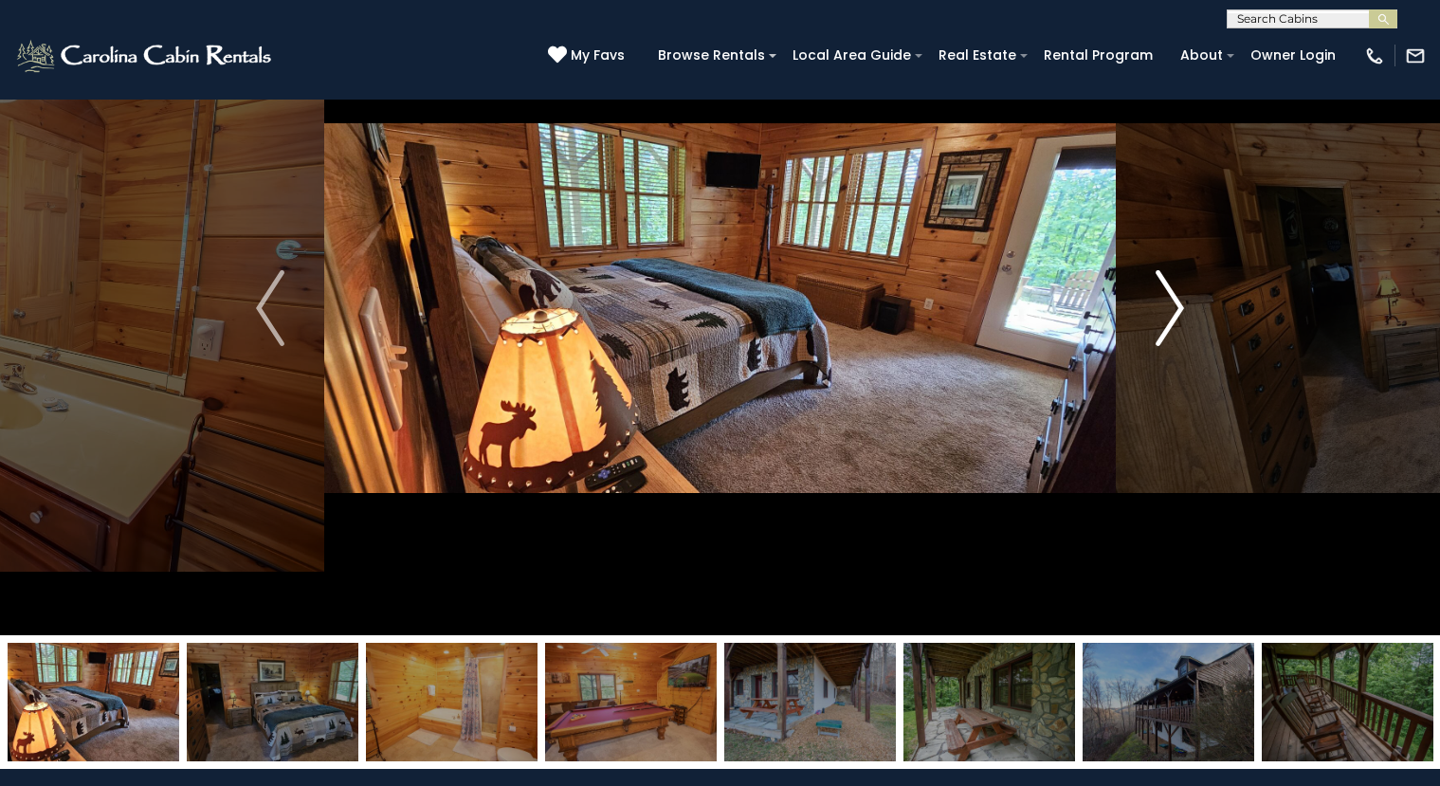
click at [1174, 312] on img "Next" at bounding box center [1170, 308] width 28 height 76
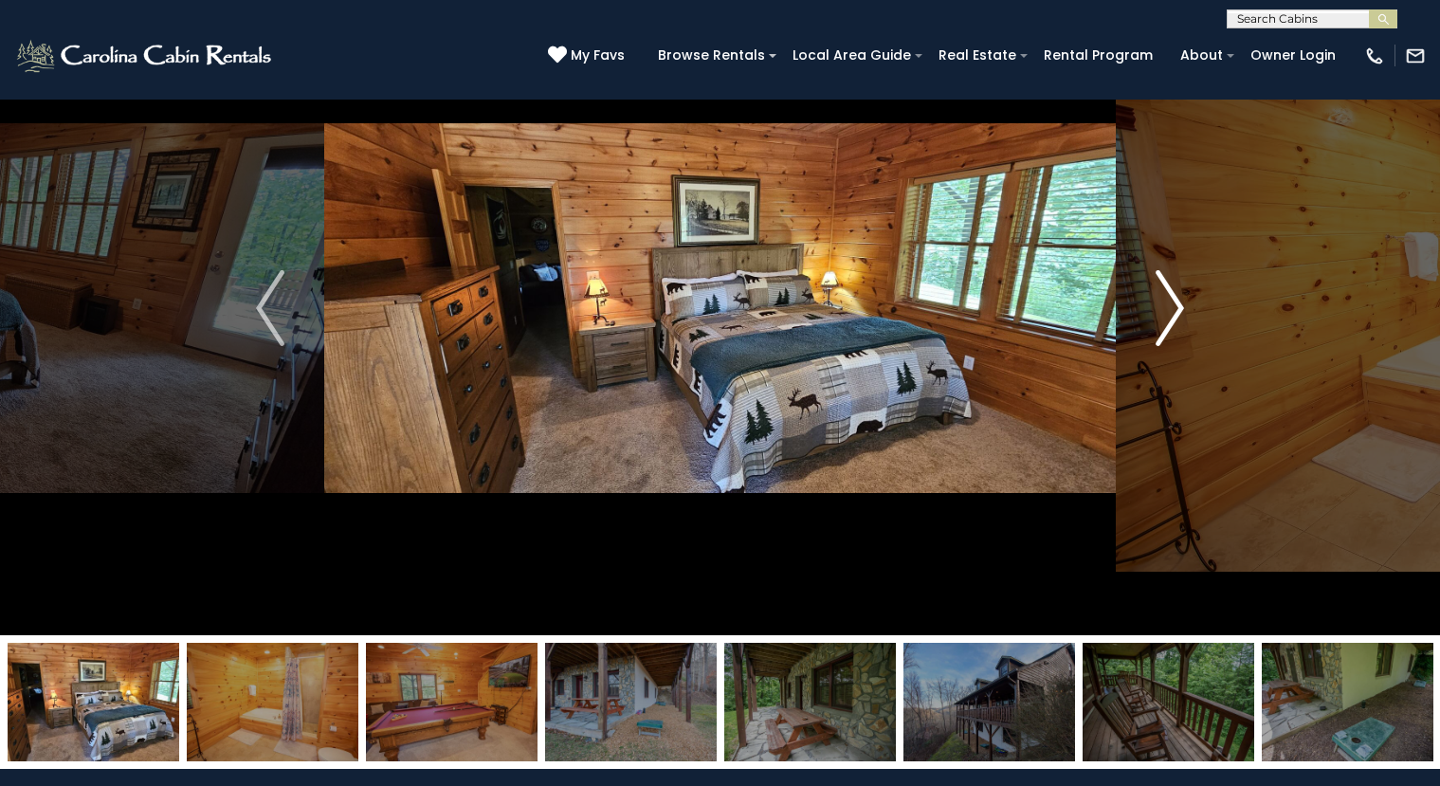
click at [1174, 312] on img "Next" at bounding box center [1170, 308] width 28 height 76
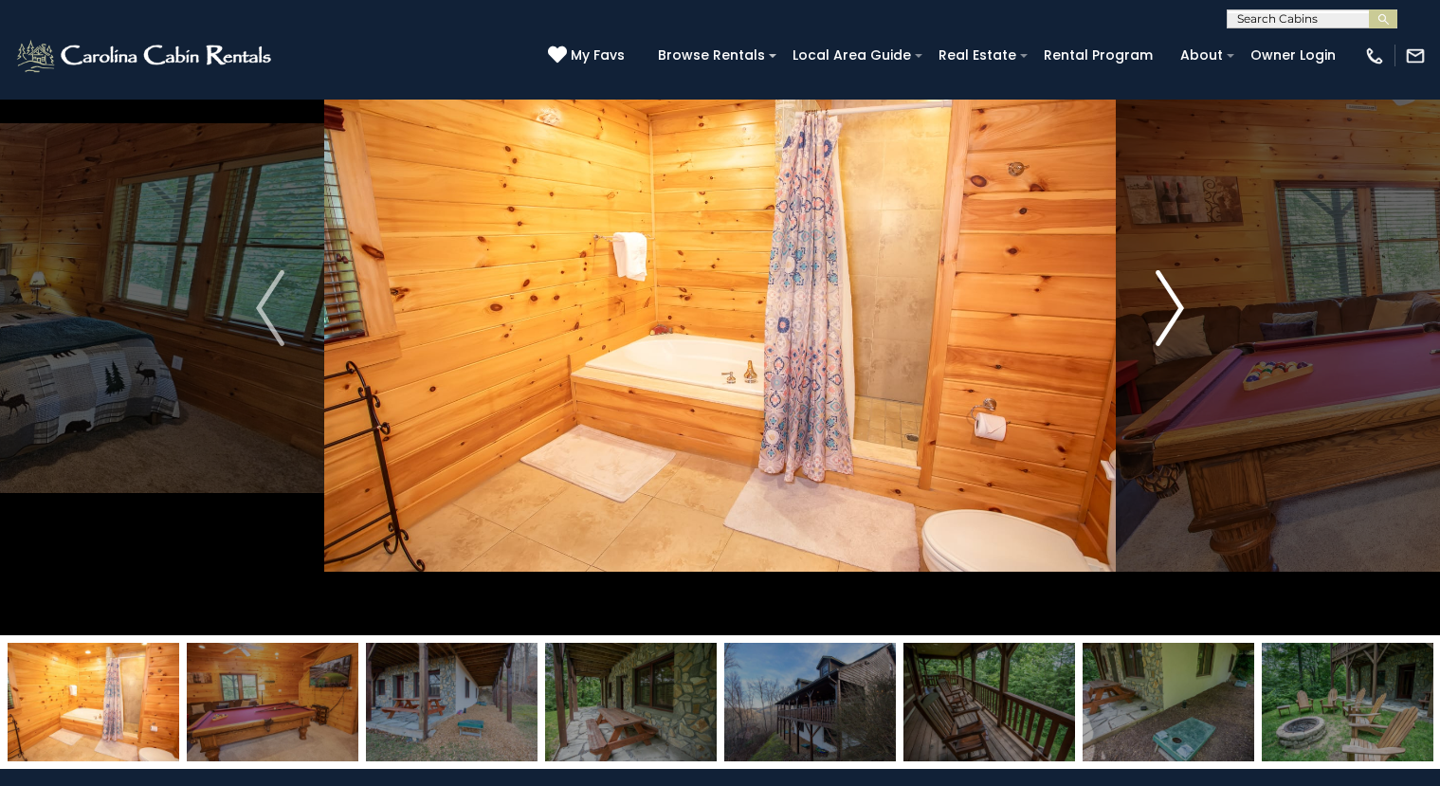
click at [1174, 312] on img "Next" at bounding box center [1170, 308] width 28 height 76
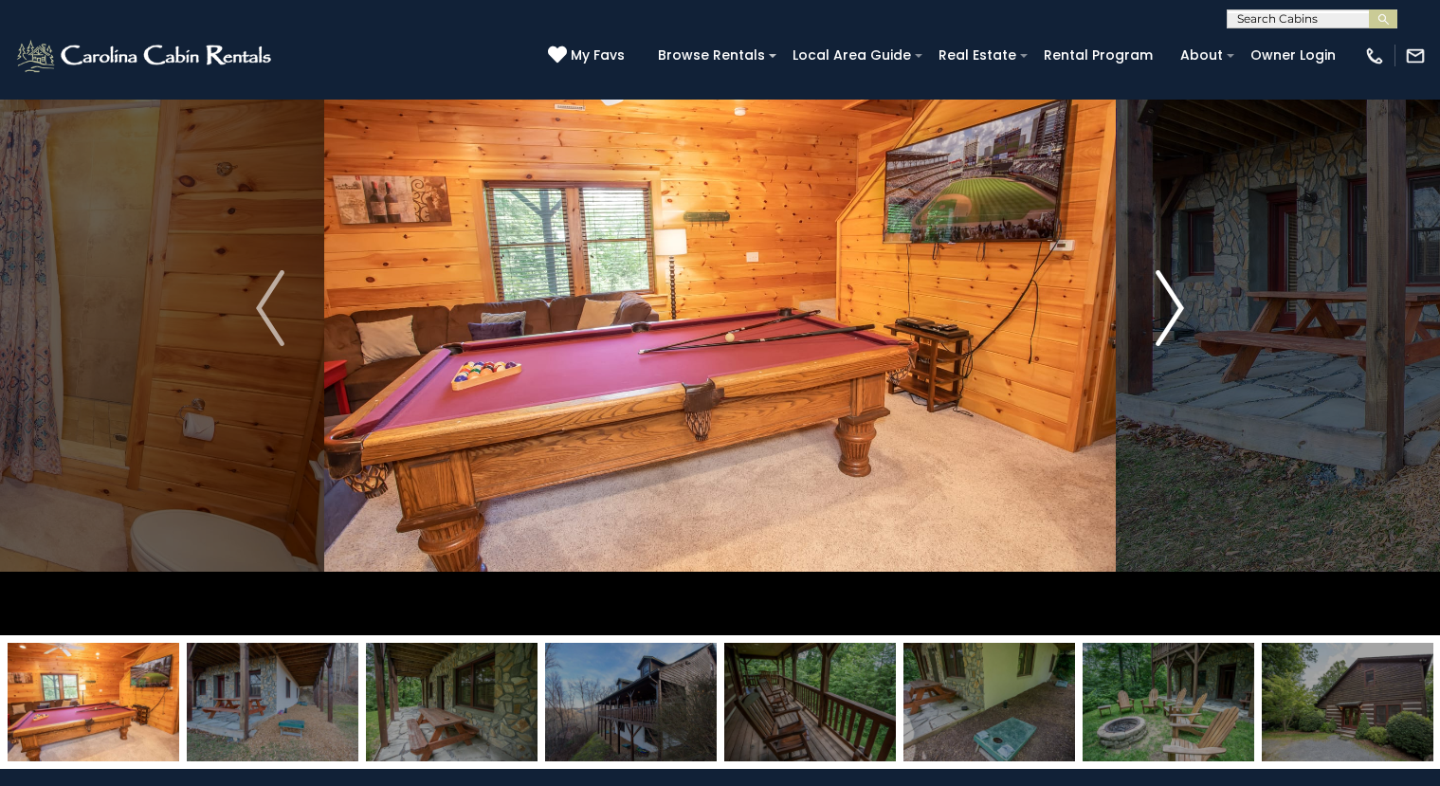
click at [1174, 312] on img "Next" at bounding box center [1170, 308] width 28 height 76
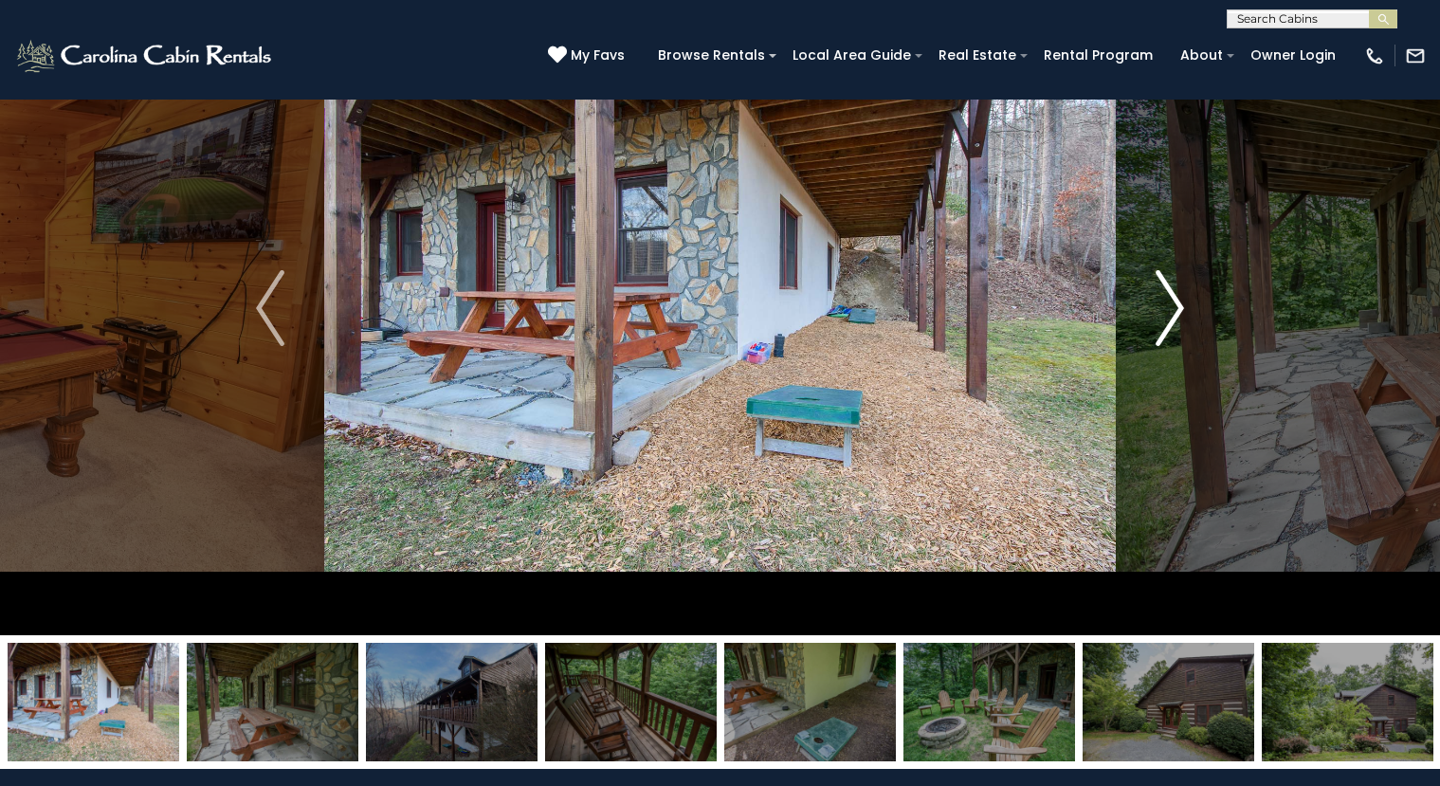
click at [1174, 312] on img "Next" at bounding box center [1170, 308] width 28 height 76
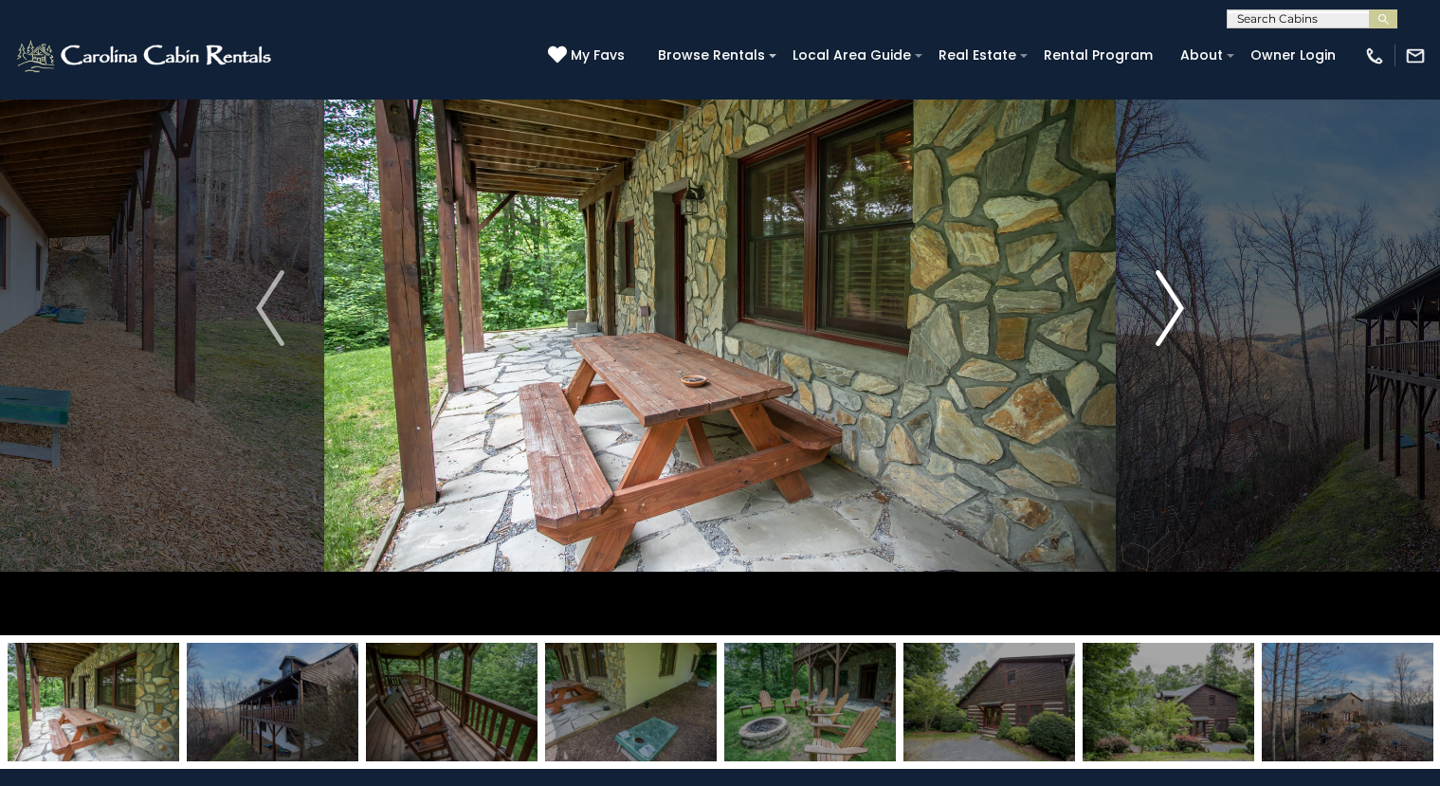
click at [1174, 312] on img "Next" at bounding box center [1170, 308] width 28 height 76
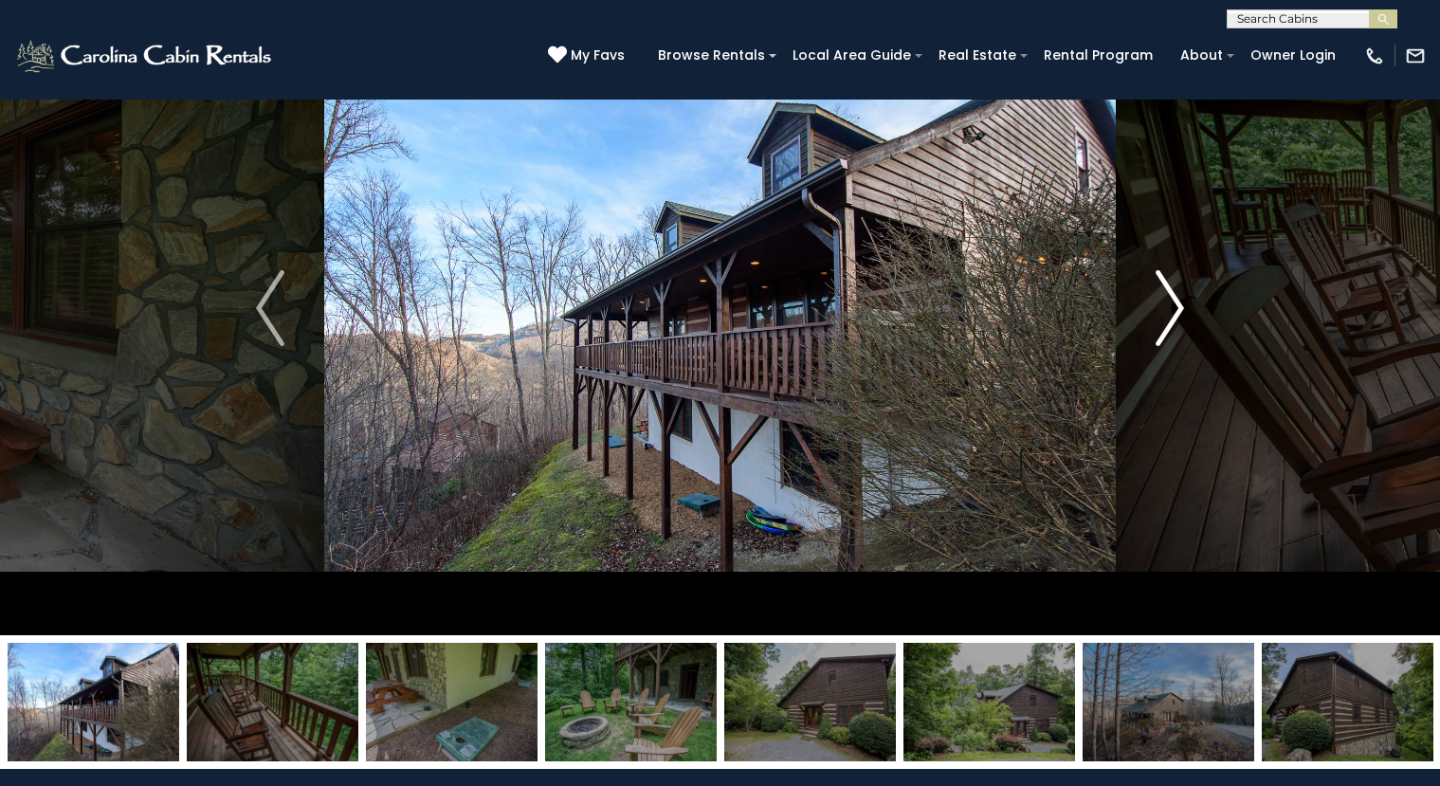
click at [1174, 312] on img "Next" at bounding box center [1170, 308] width 28 height 76
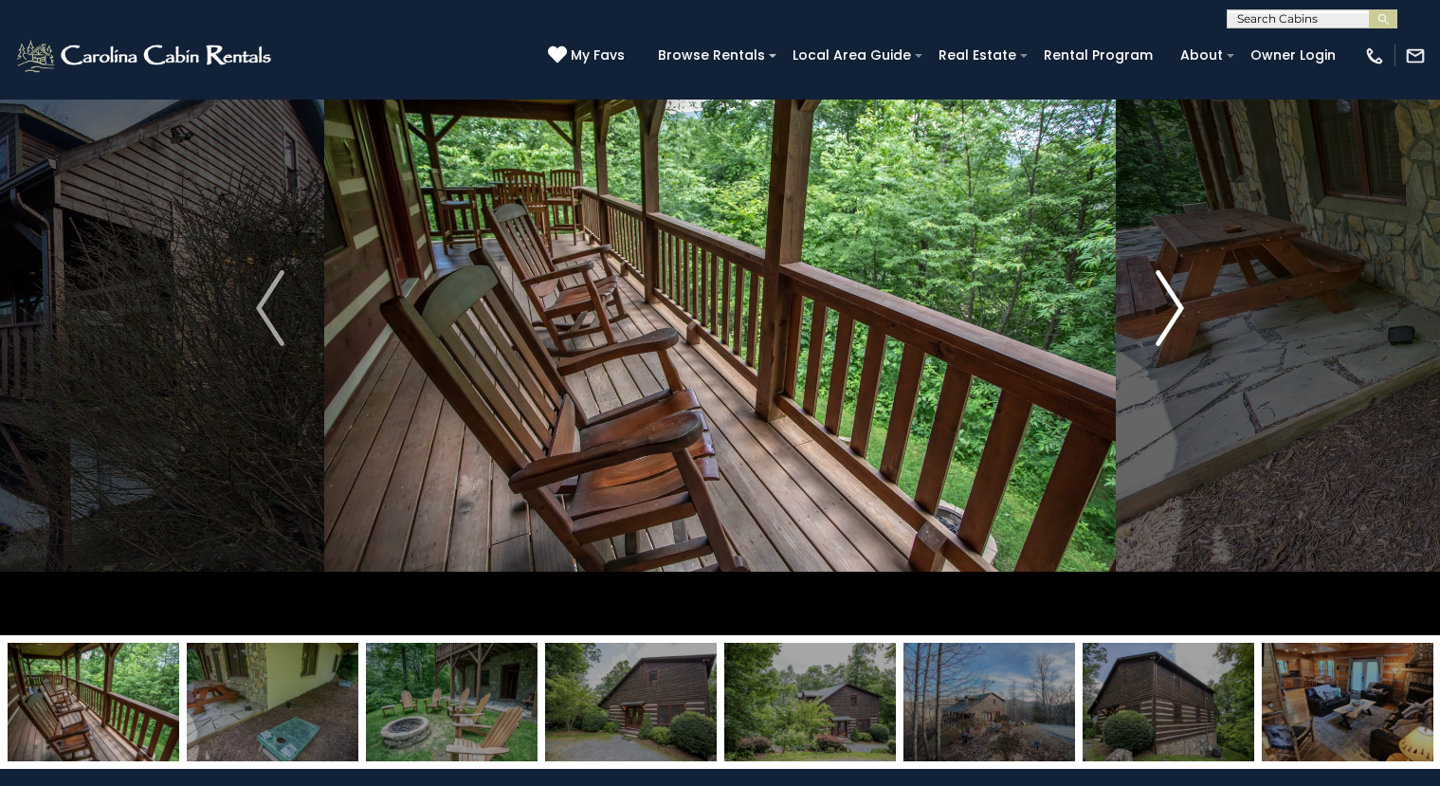
click at [1174, 312] on img "Next" at bounding box center [1170, 308] width 28 height 76
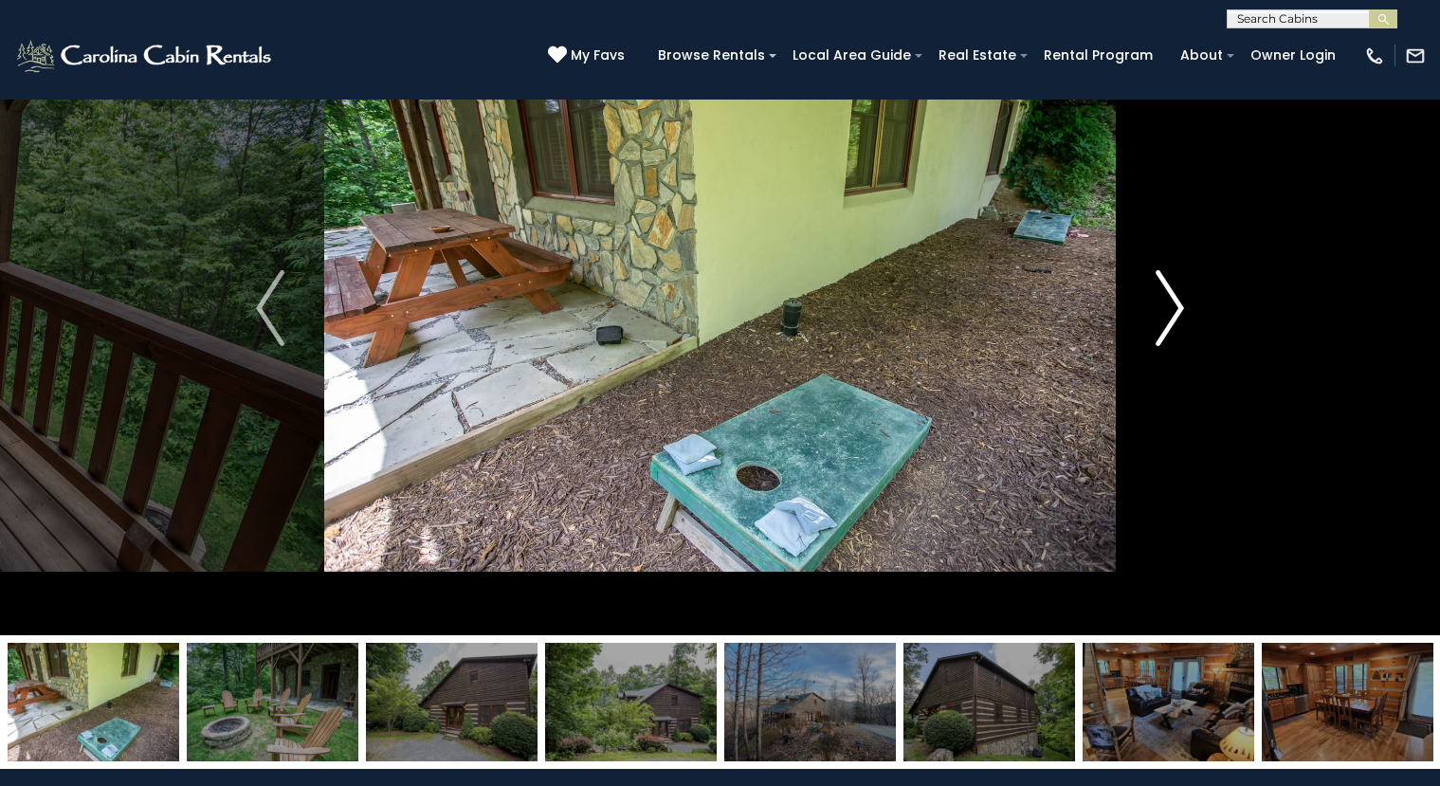
click at [1174, 312] on img "Next" at bounding box center [1170, 308] width 28 height 76
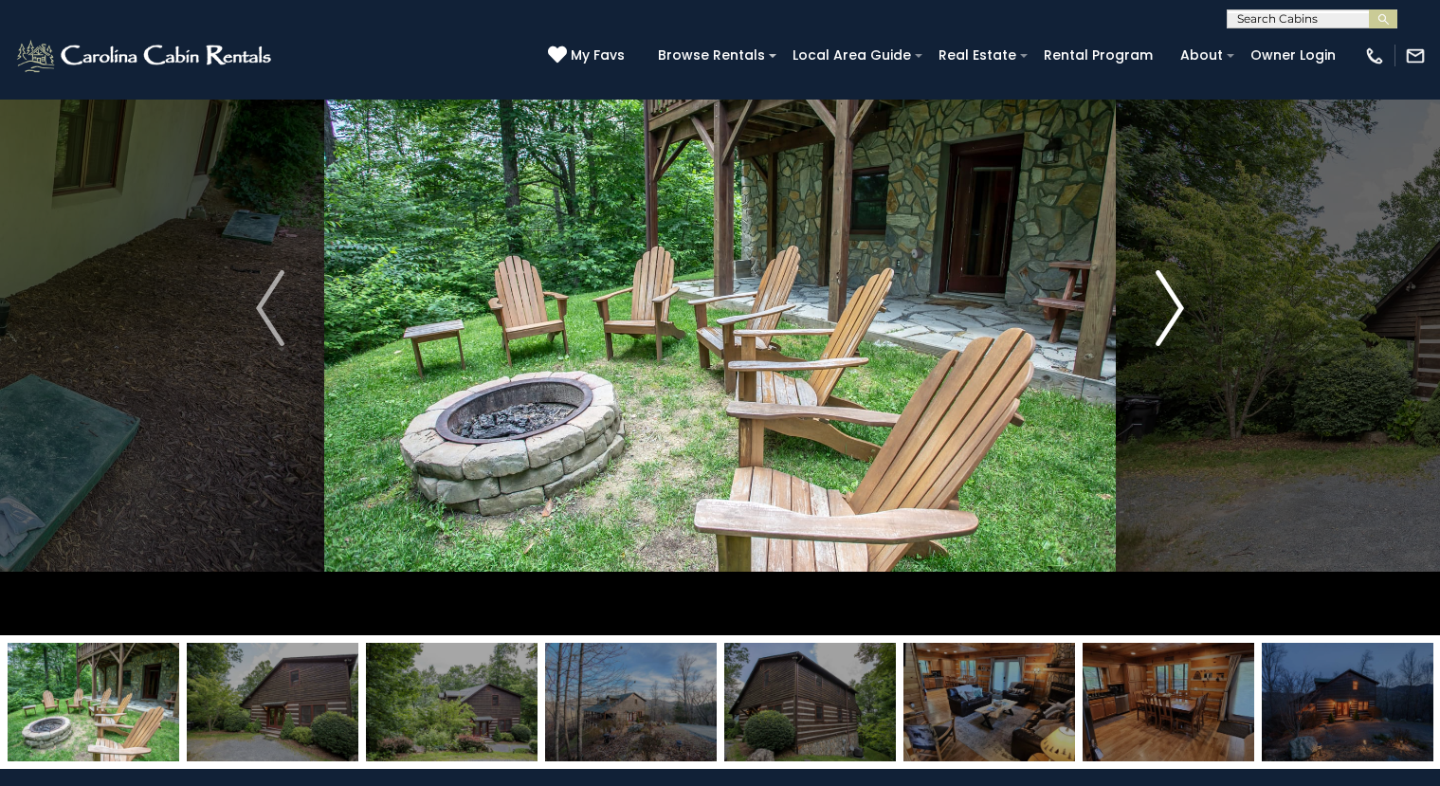
click at [1174, 312] on img "Next" at bounding box center [1170, 308] width 28 height 76
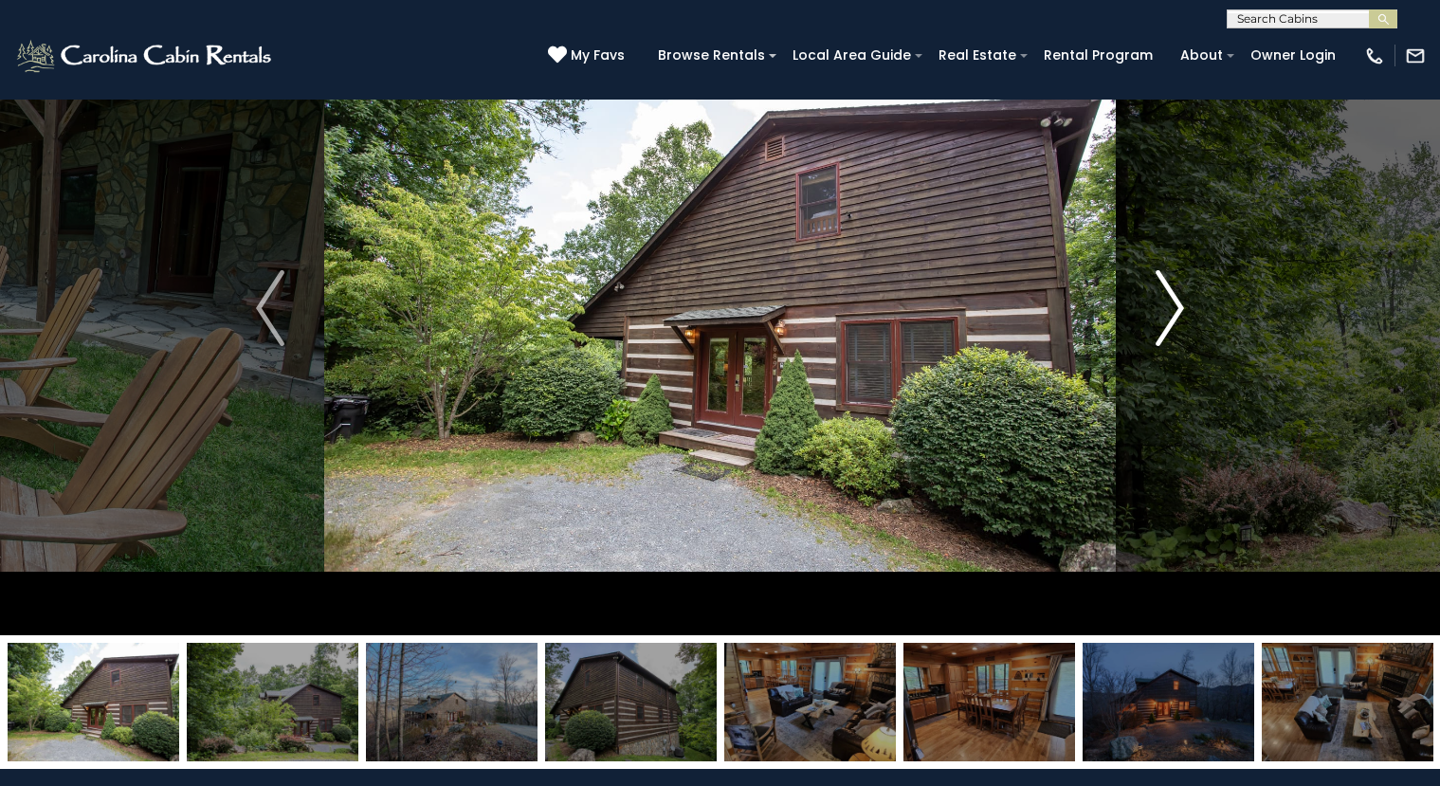
click at [1174, 312] on img "Next" at bounding box center [1170, 308] width 28 height 76
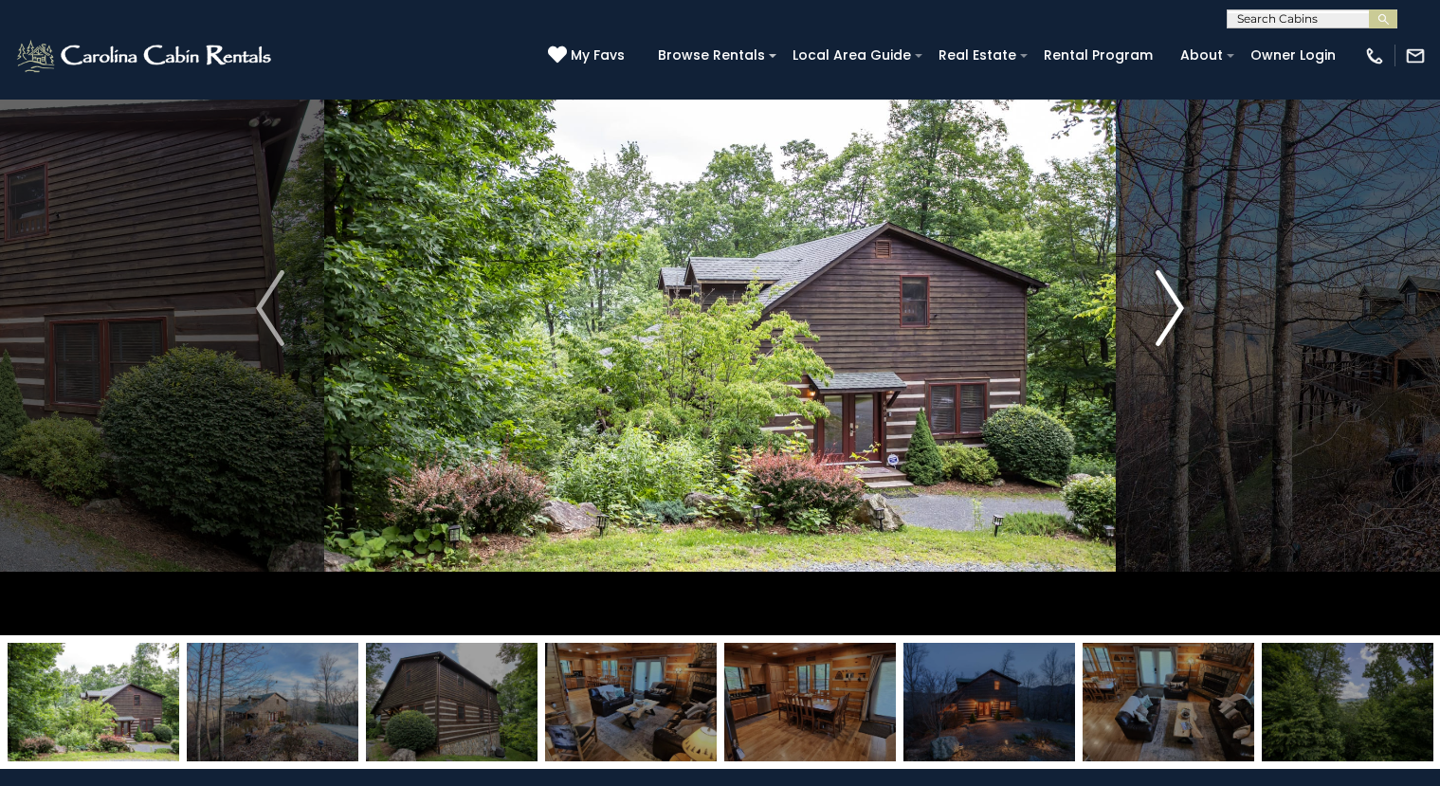
click at [1174, 312] on img "Next" at bounding box center [1170, 308] width 28 height 76
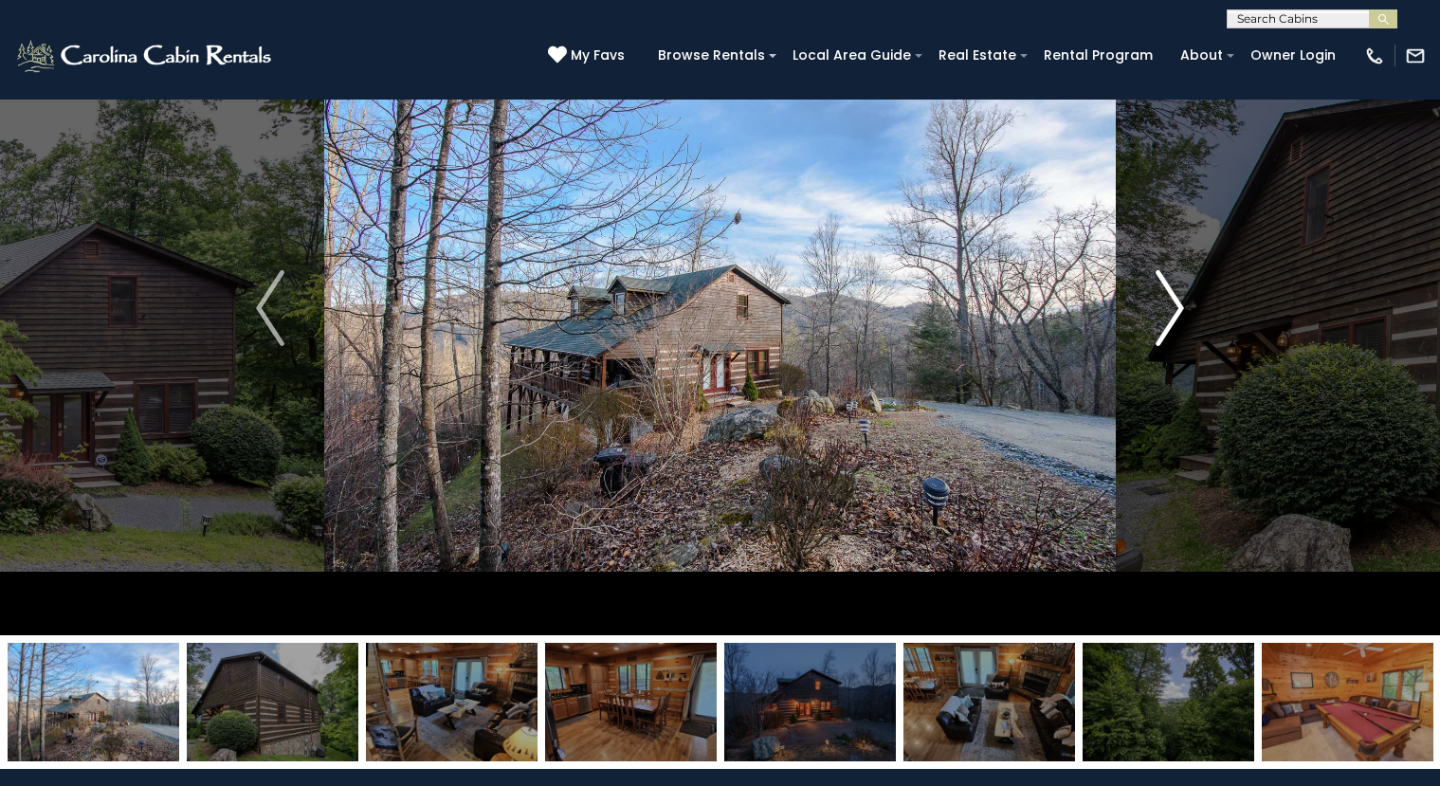
click at [1174, 312] on img "Next" at bounding box center [1170, 308] width 28 height 76
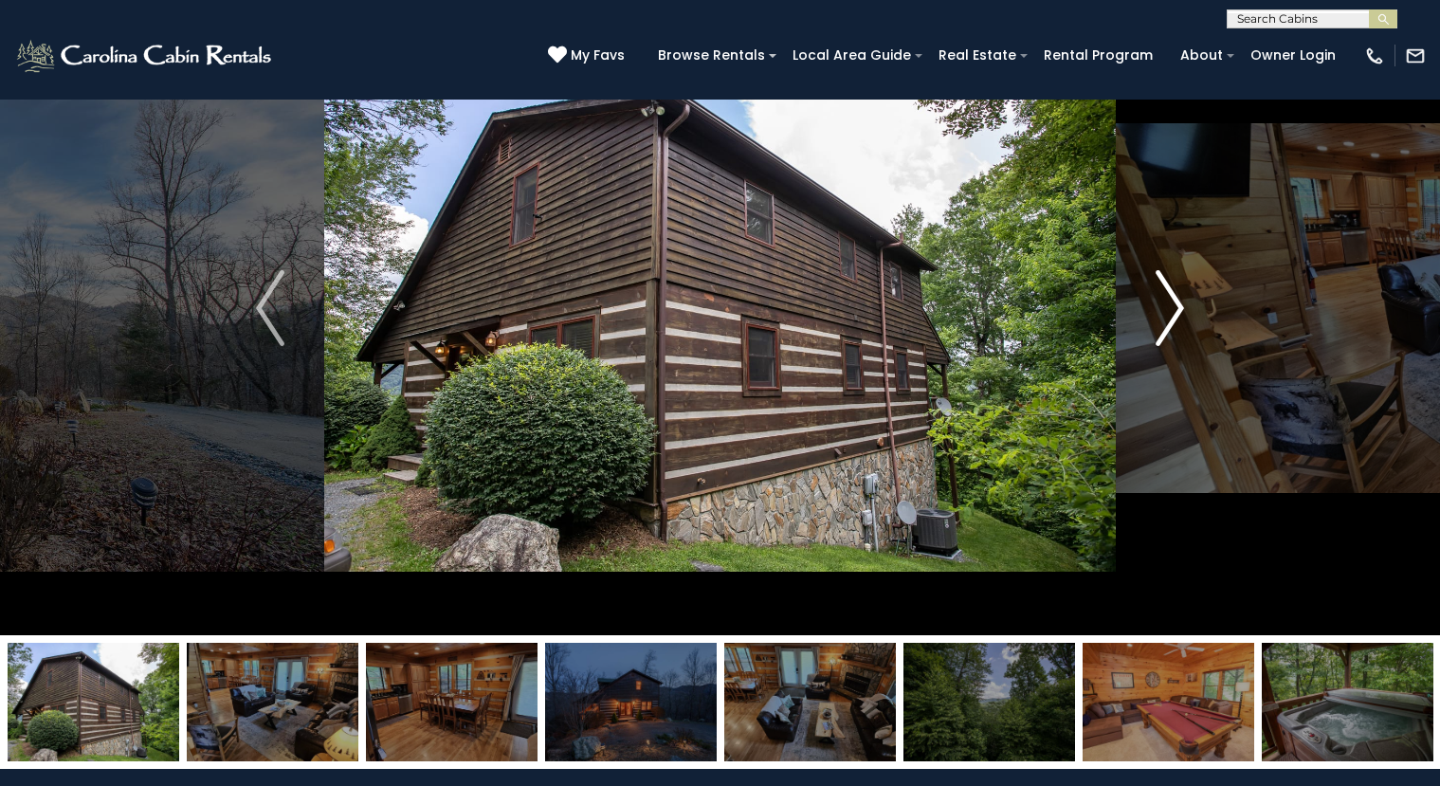
click at [1174, 312] on img "Next" at bounding box center [1170, 308] width 28 height 76
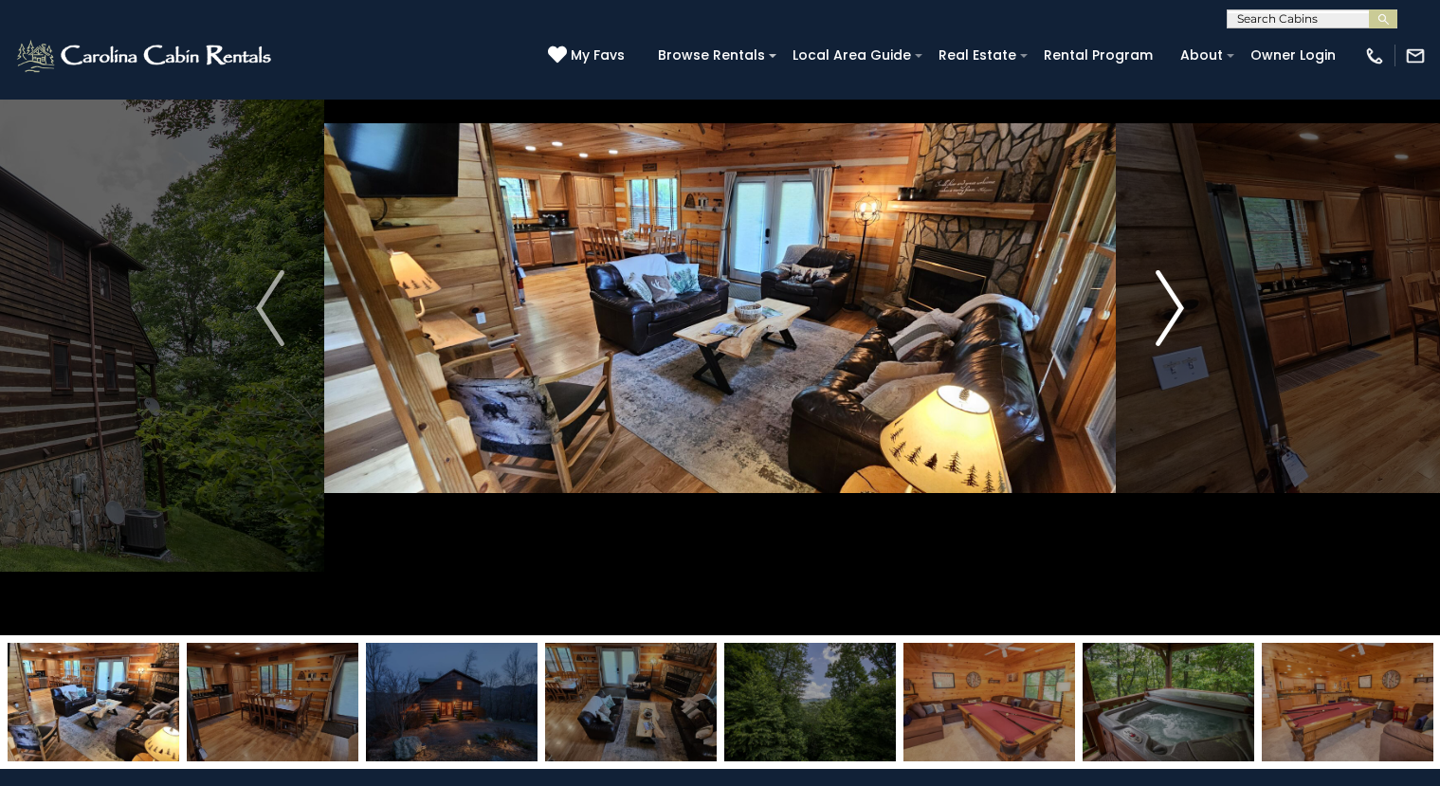
click at [1174, 312] on img "Next" at bounding box center [1170, 308] width 28 height 76
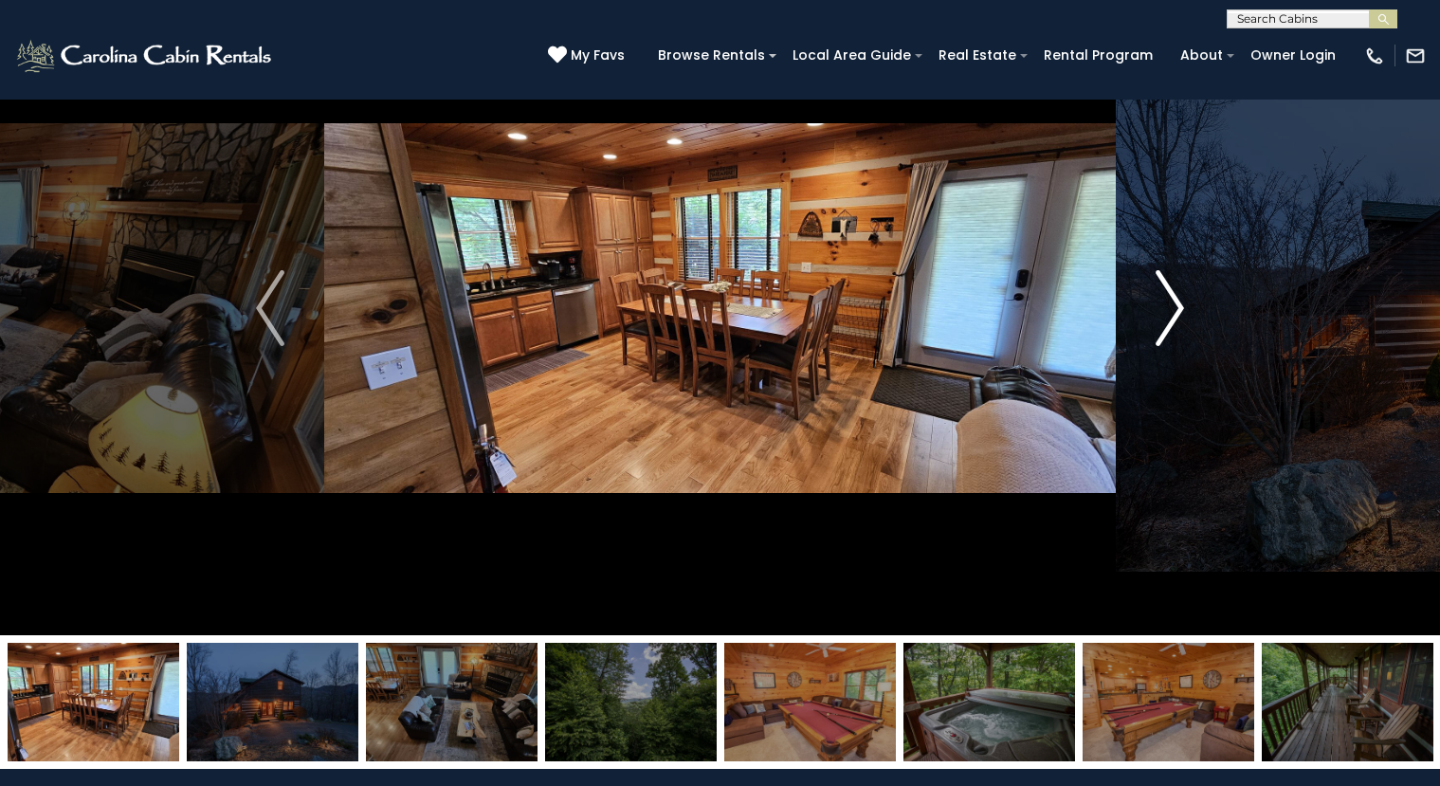
click at [1174, 312] on img "Next" at bounding box center [1170, 308] width 28 height 76
